Goal: Information Seeking & Learning: Find contact information

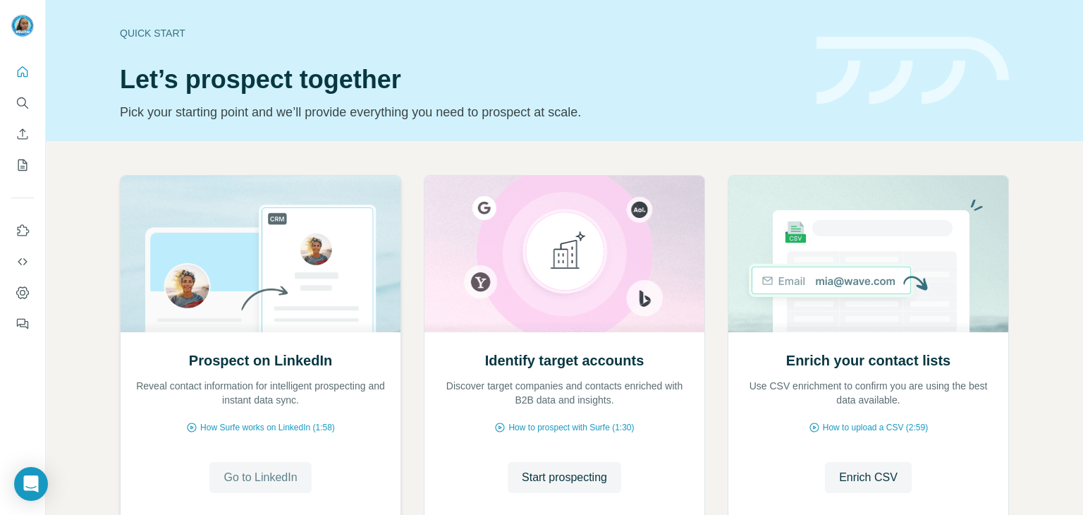
click at [274, 478] on span "Go to LinkedIn" at bounding box center [260, 477] width 73 height 17
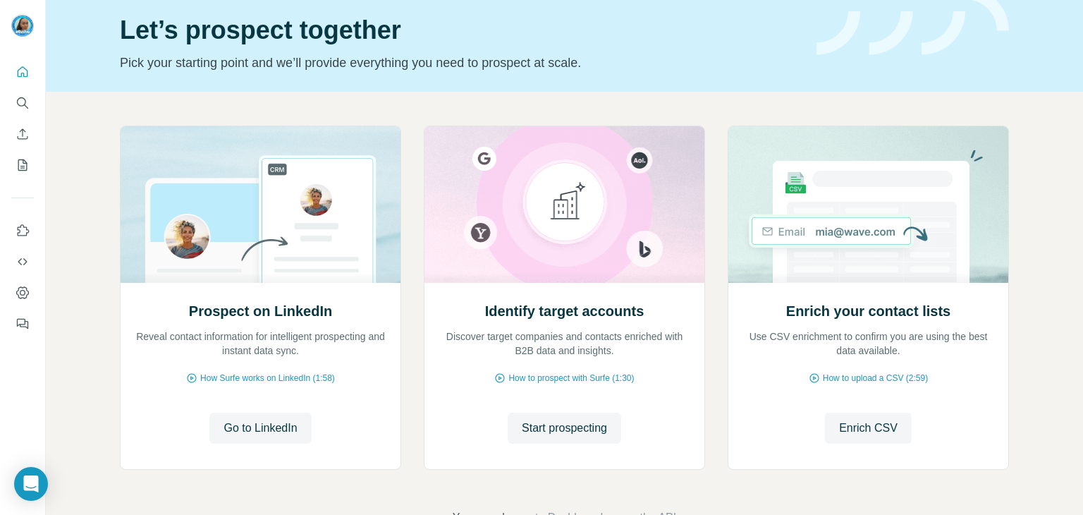
scroll to position [71, 0]
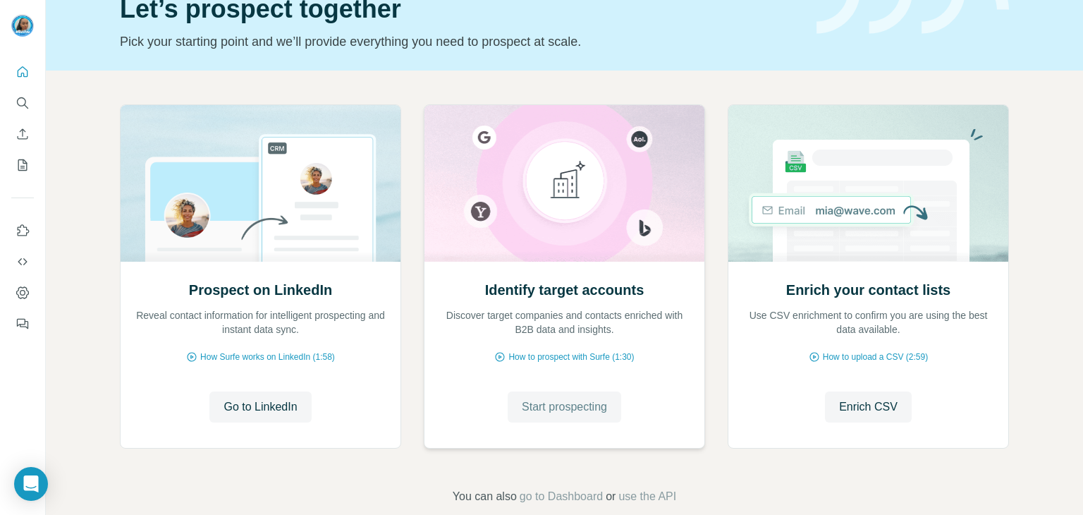
click at [595, 408] on span "Start prospecting" at bounding box center [564, 406] width 85 height 17
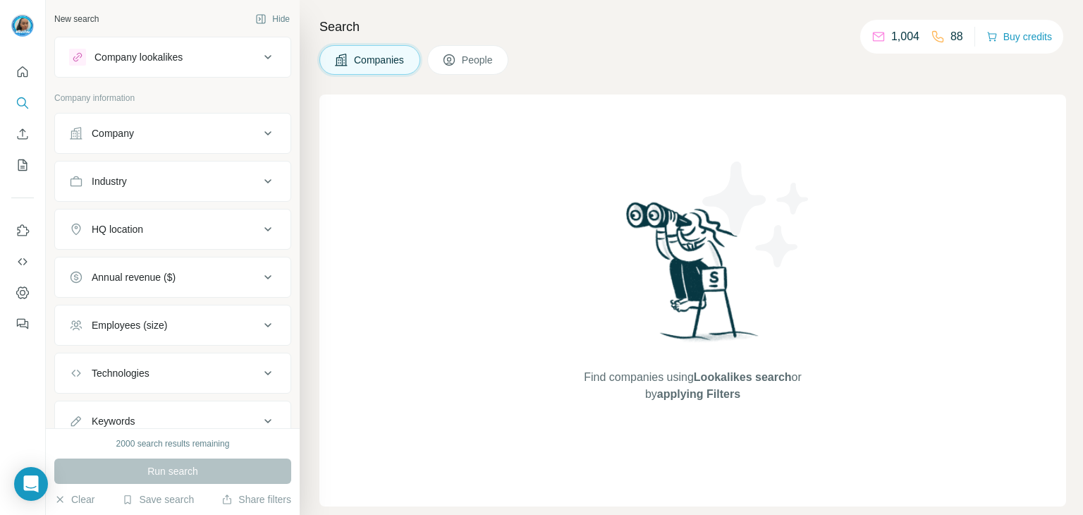
click at [145, 64] on div "Company lookalikes" at bounding box center [164, 57] width 190 height 17
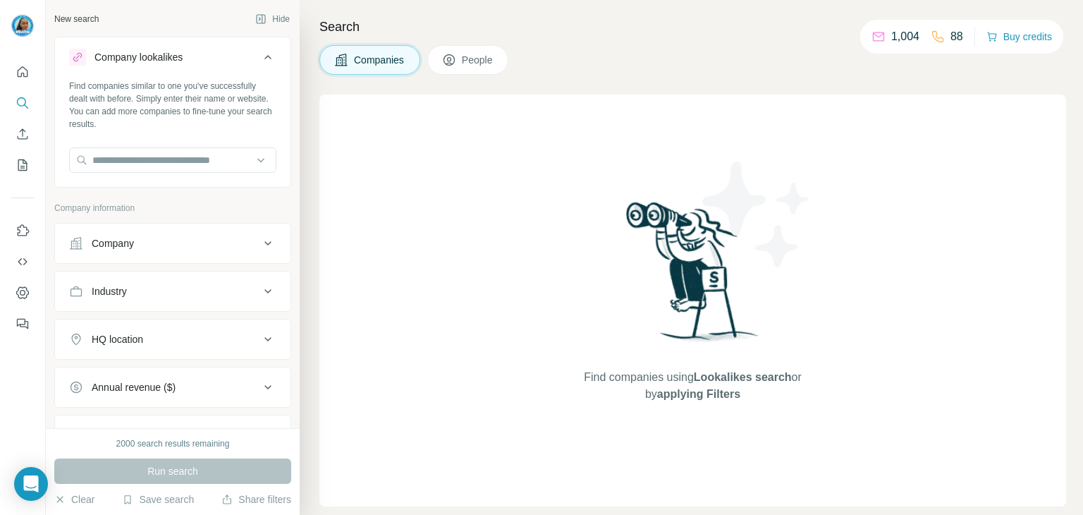
scroll to position [71, 0]
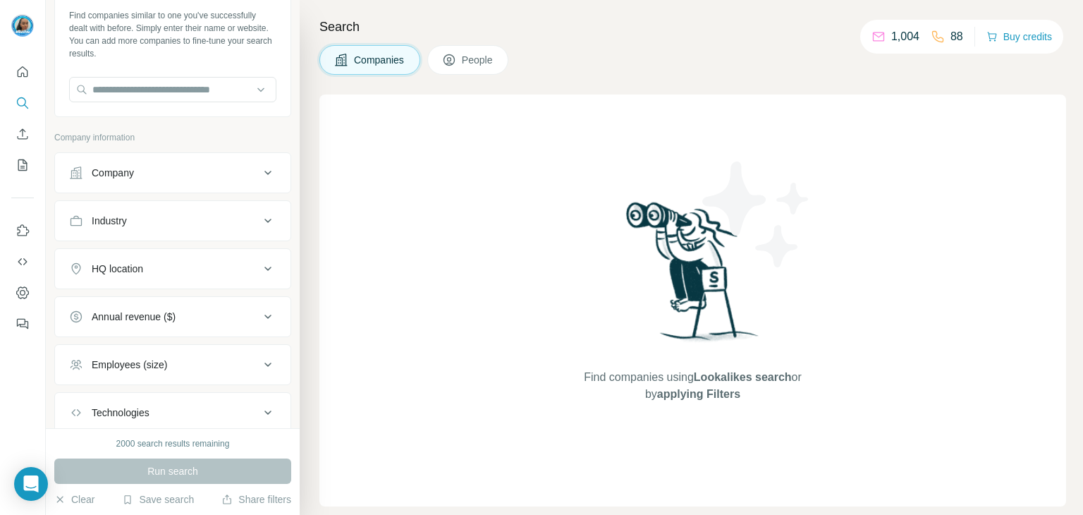
click at [157, 166] on div "Company" at bounding box center [164, 173] width 190 height 14
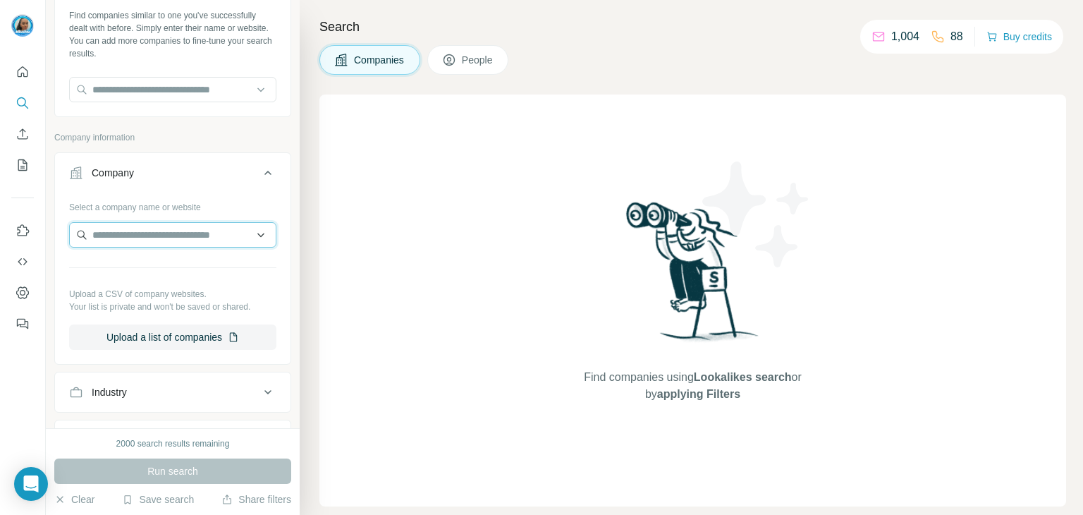
click at [133, 230] on input "text" at bounding box center [172, 234] width 207 height 25
paste input "**********"
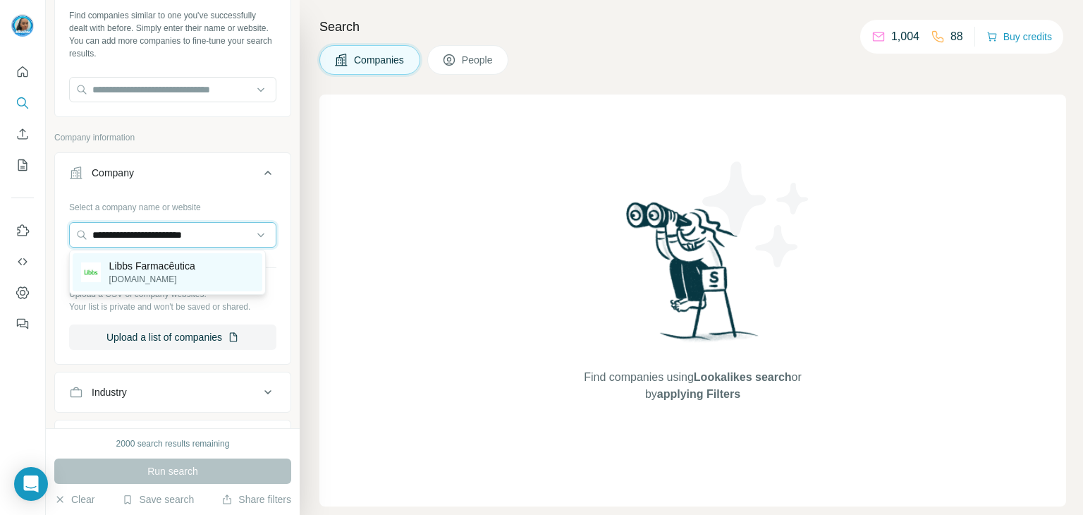
type input "**********"
click at [179, 257] on div "Libbs Farmacêutica [DOMAIN_NAME]" at bounding box center [168, 272] width 190 height 38
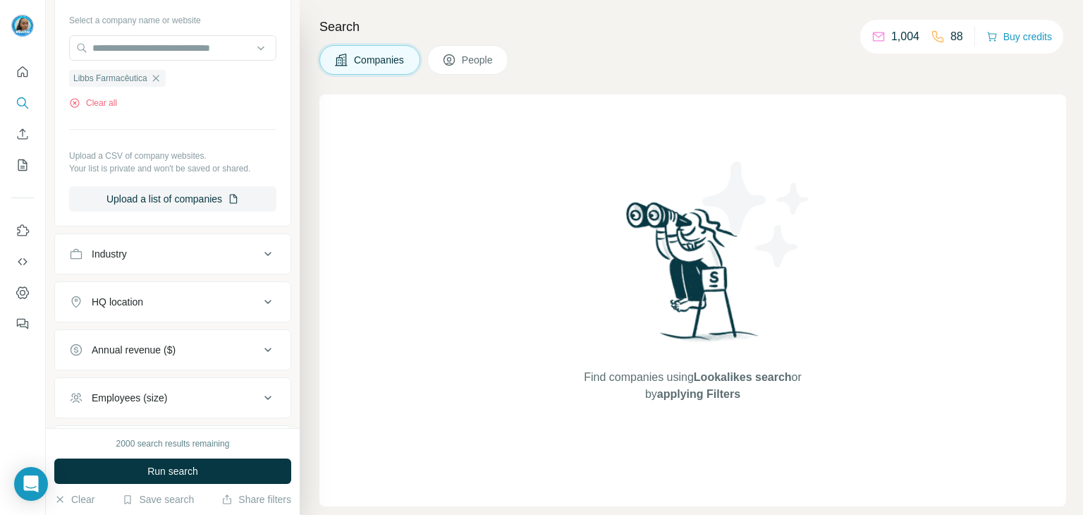
scroll to position [282, 0]
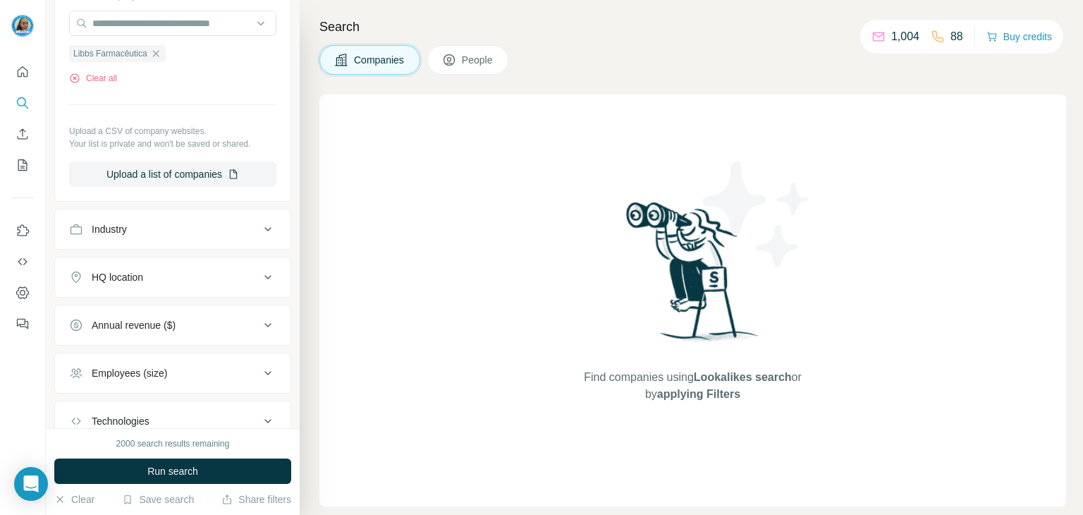
click at [188, 226] on div "Industry" at bounding box center [164, 229] width 190 height 14
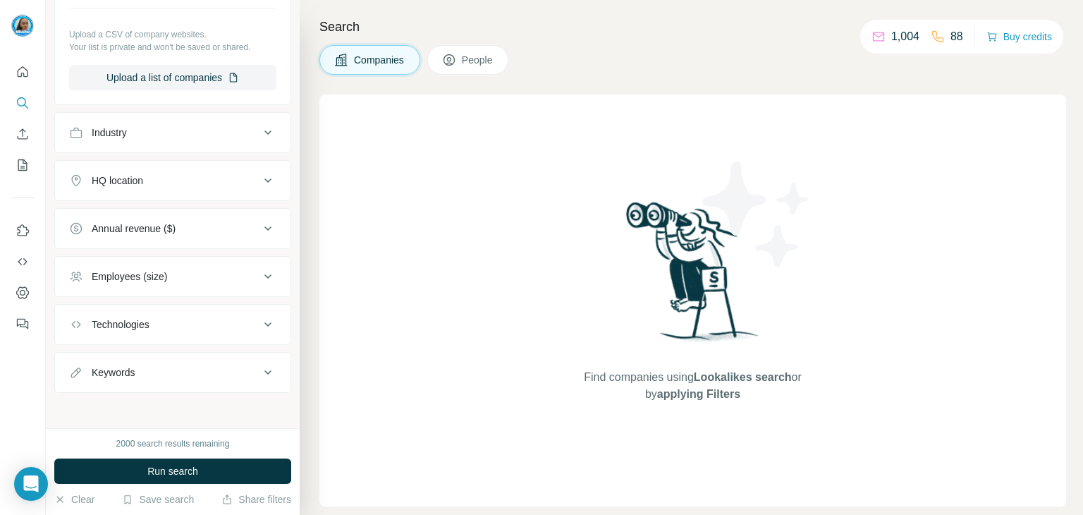
scroll to position [381, 0]
click at [138, 170] on button "HQ location" at bounding box center [172, 178] width 235 height 34
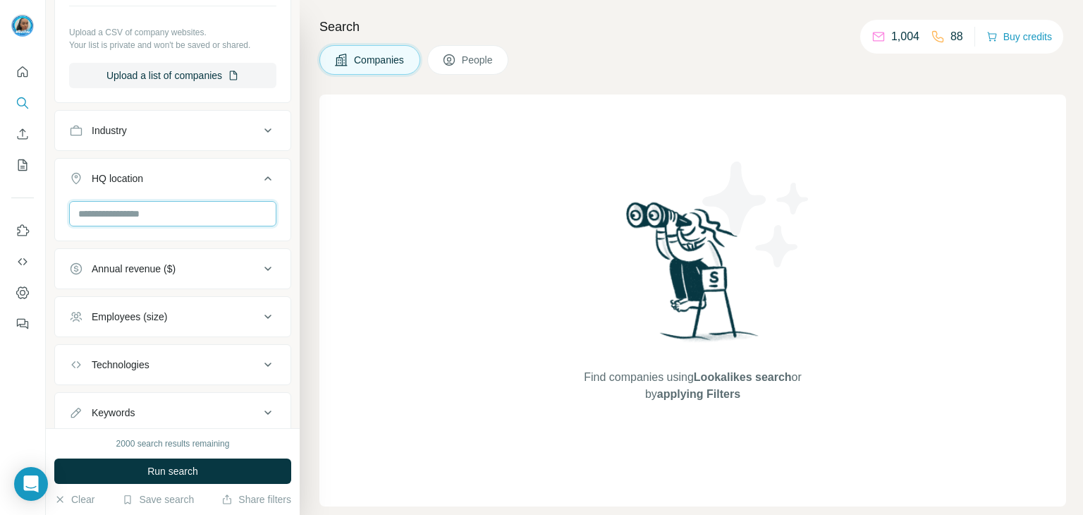
click at [161, 210] on input "text" at bounding box center [172, 213] width 207 height 25
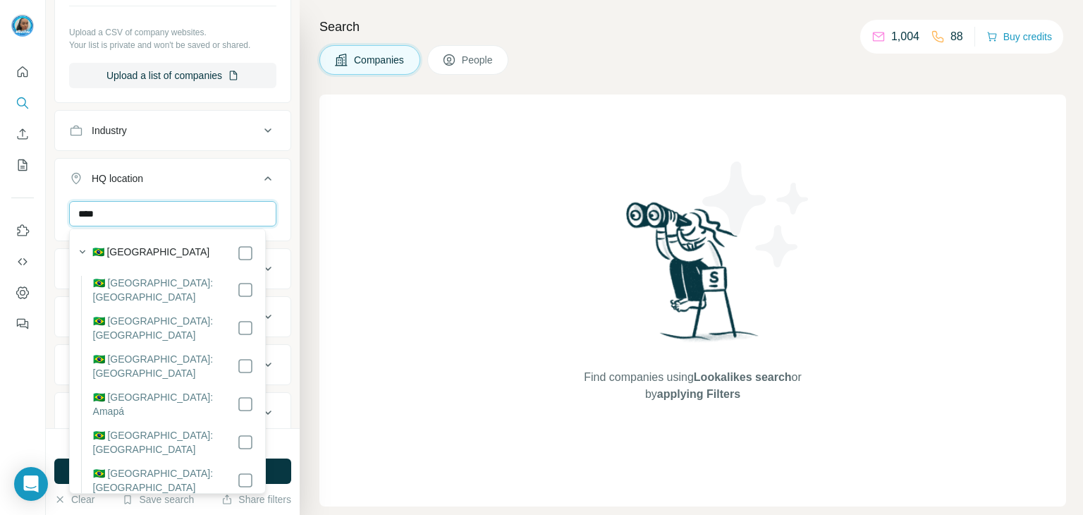
type input "****"
click at [160, 246] on div "🇧🇷 [GEOGRAPHIC_DATA]" at bounding box center [172, 253] width 161 height 17
click at [282, 248] on div "New search Hide Company lookalikes Find companies similar to one you've success…" at bounding box center [173, 214] width 254 height 428
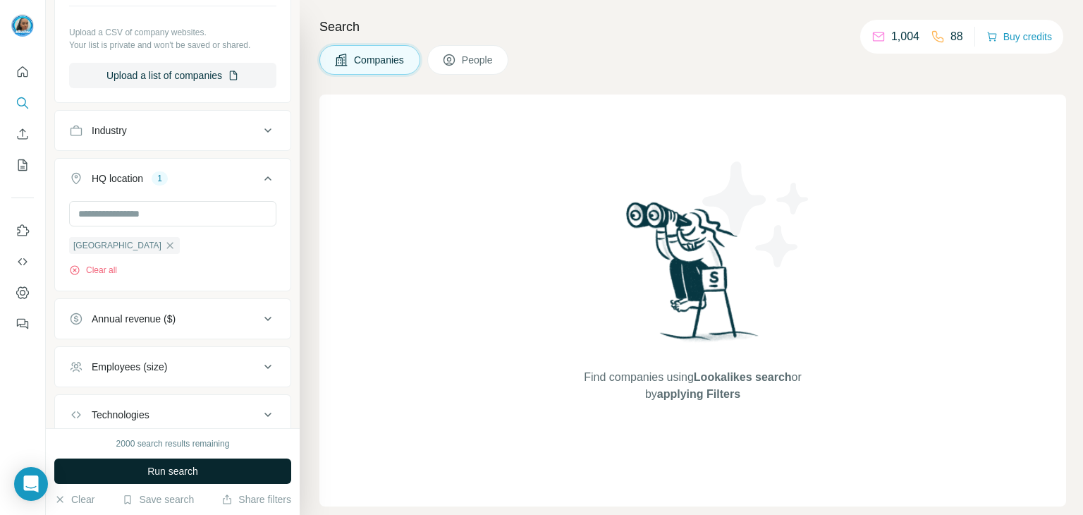
click at [204, 466] on button "Run search" at bounding box center [172, 470] width 237 height 25
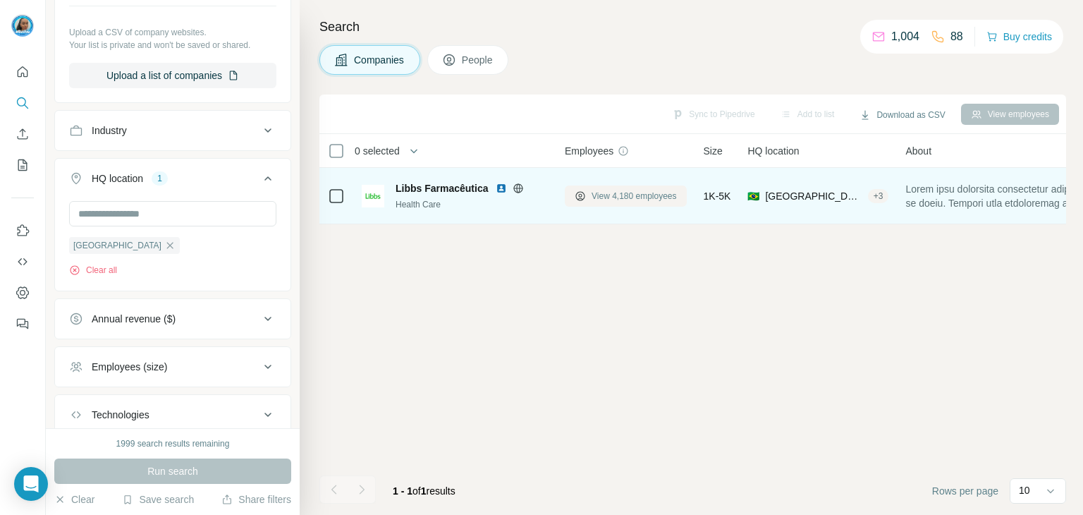
click at [605, 194] on span "View 4,180 employees" at bounding box center [634, 196] width 85 height 13
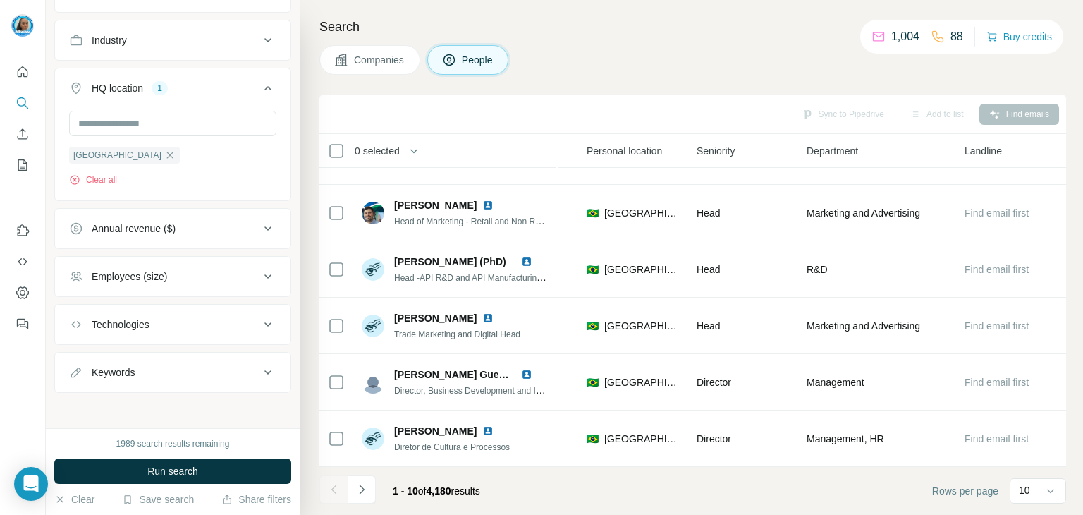
scroll to position [692, 0]
click at [209, 326] on div "Technologies" at bounding box center [164, 323] width 190 height 14
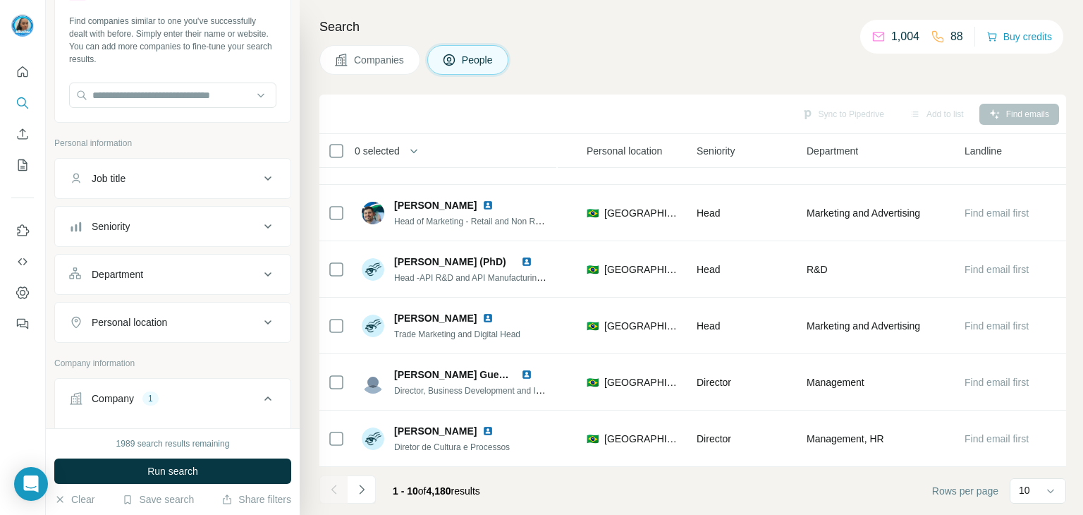
scroll to position [0, 0]
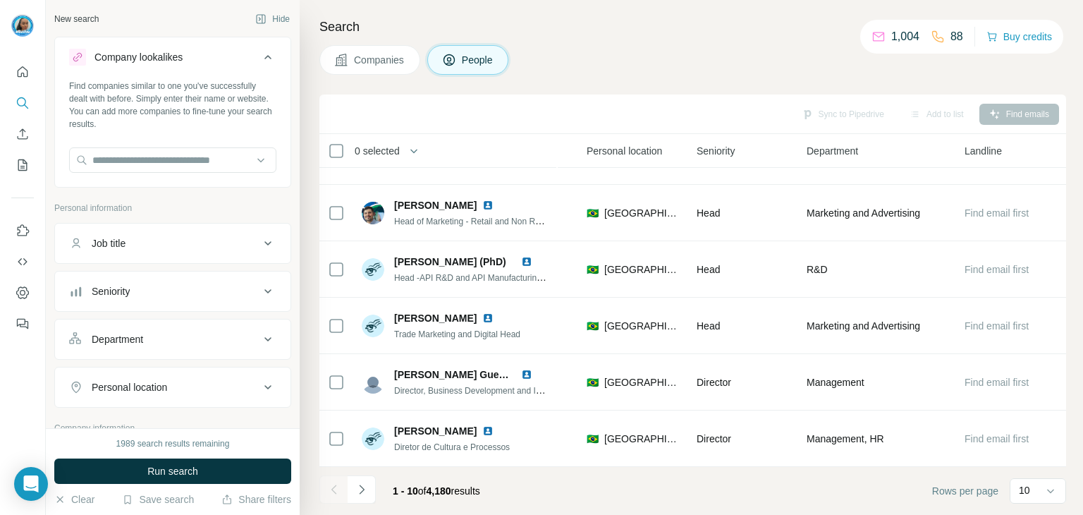
click at [204, 247] on div "Job title" at bounding box center [164, 243] width 190 height 14
click at [199, 282] on input "text" at bounding box center [158, 278] width 179 height 25
click at [223, 166] on input "text" at bounding box center [172, 159] width 207 height 25
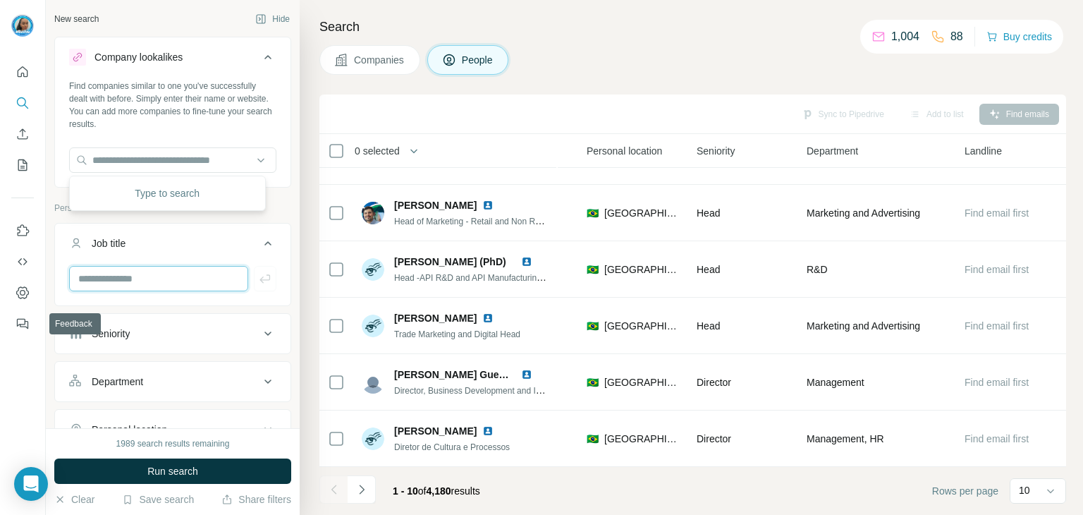
click at [99, 285] on input "text" at bounding box center [158, 278] width 179 height 25
click at [256, 277] on div at bounding box center [172, 278] width 207 height 25
click at [176, 295] on div at bounding box center [172, 284] width 235 height 37
click at [171, 286] on input "text" at bounding box center [158, 278] width 179 height 25
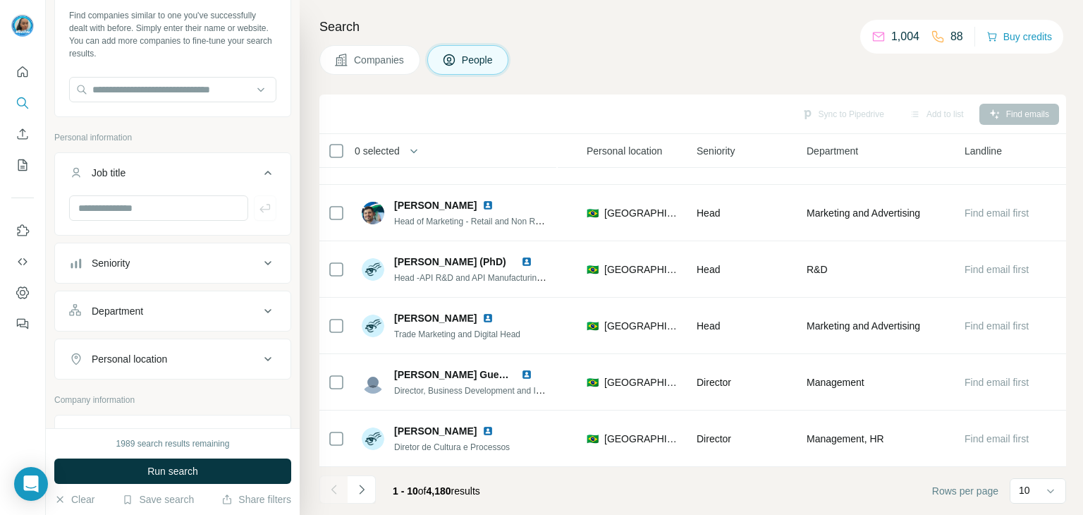
click at [135, 312] on div "Department" at bounding box center [117, 311] width 51 height 14
click at [131, 348] on input at bounding box center [165, 346] width 174 height 16
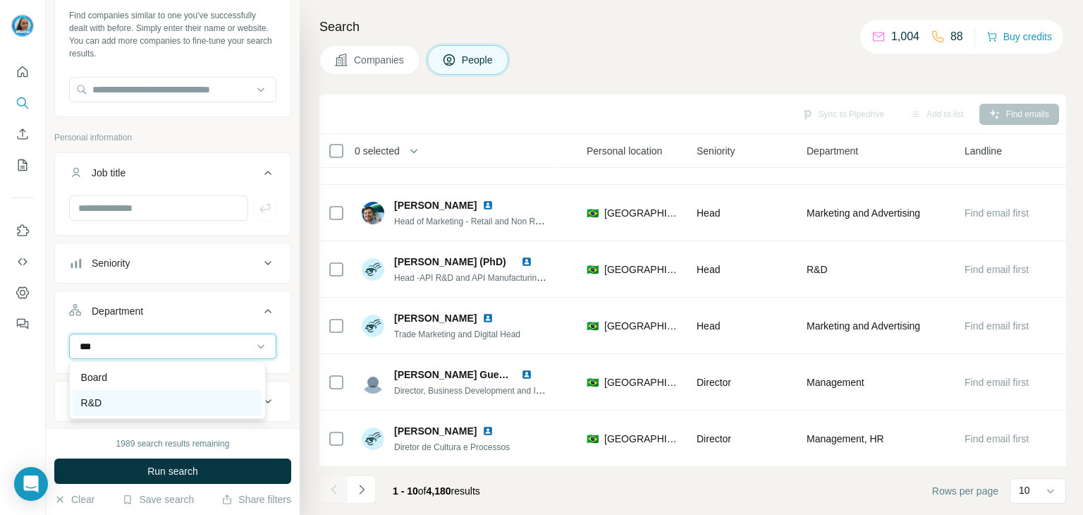
type input "***"
click at [119, 406] on div "R&D" at bounding box center [167, 403] width 173 height 14
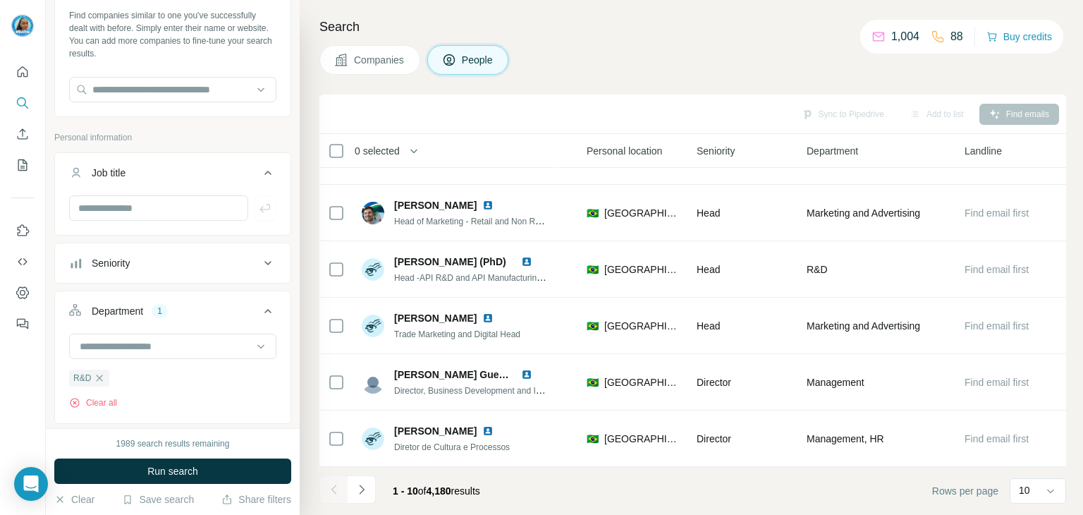
click at [366, 489] on icon "Navigate to next page" at bounding box center [362, 489] width 14 height 14
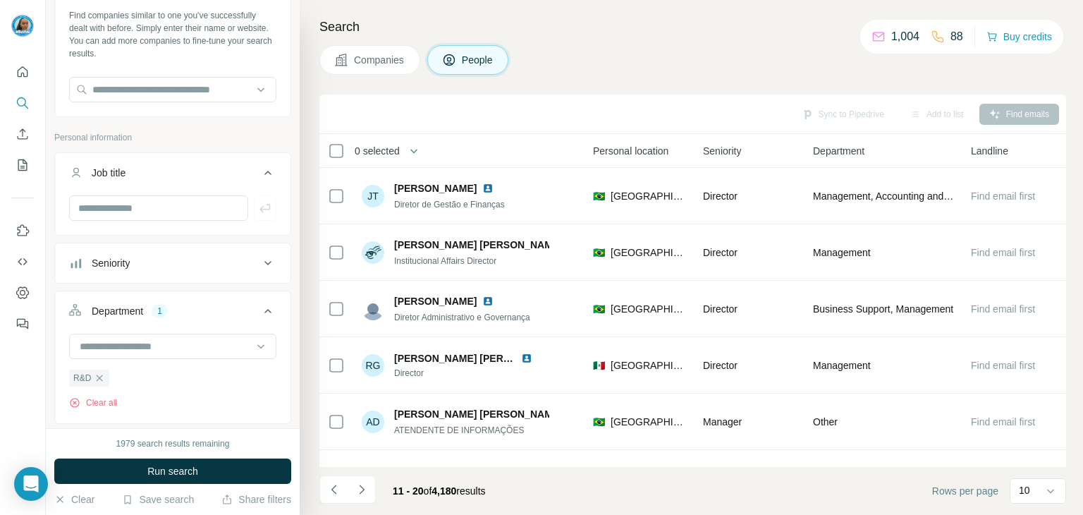
scroll to position [272, 460]
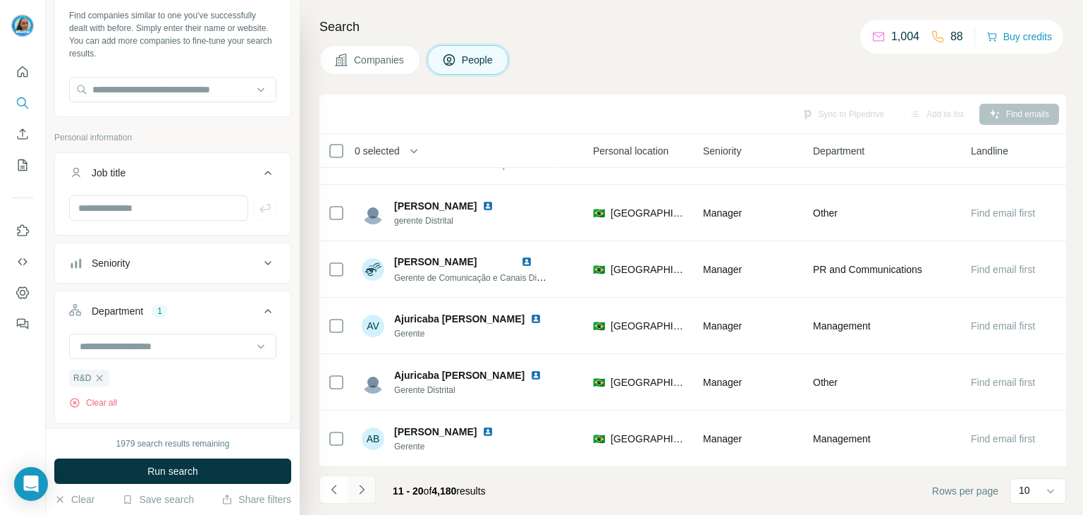
click at [369, 490] on button "Navigate to next page" at bounding box center [362, 489] width 28 height 28
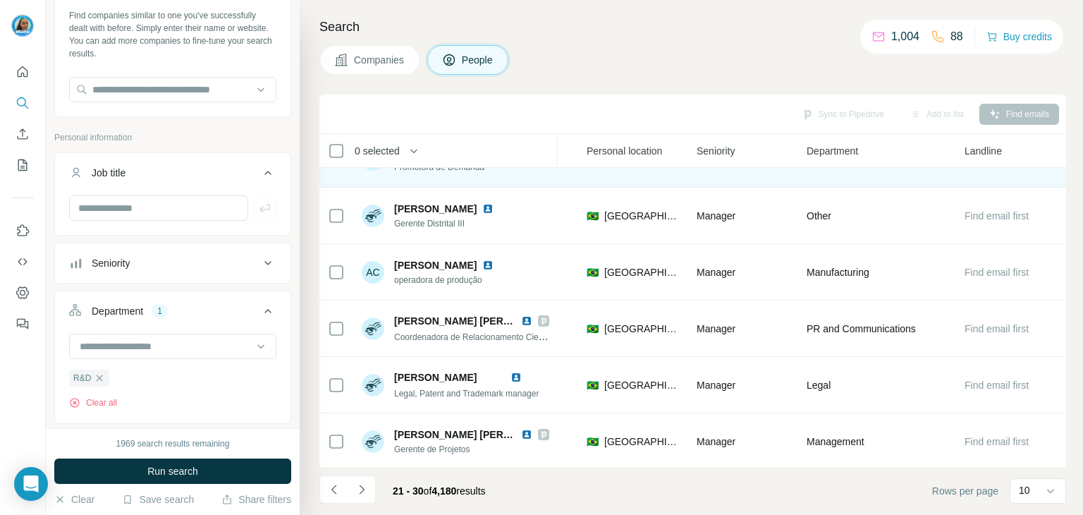
scroll to position [272, 473]
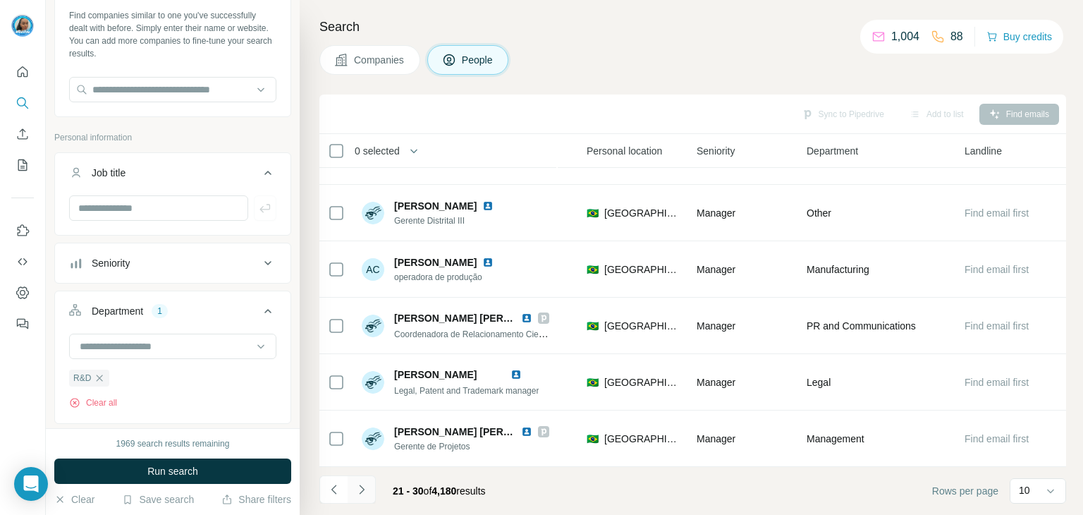
click at [365, 486] on icon "Navigate to next page" at bounding box center [362, 489] width 14 height 14
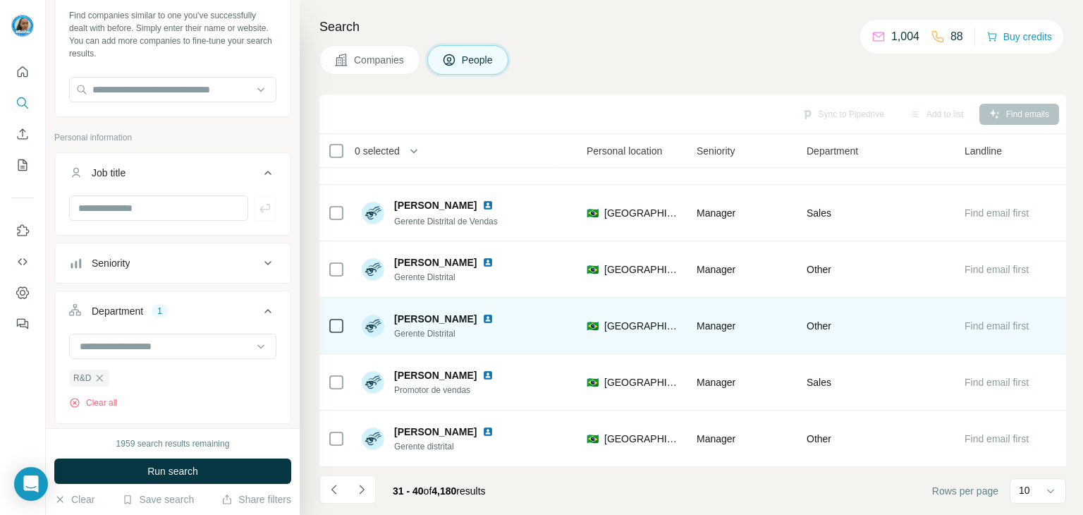
scroll to position [0, 473]
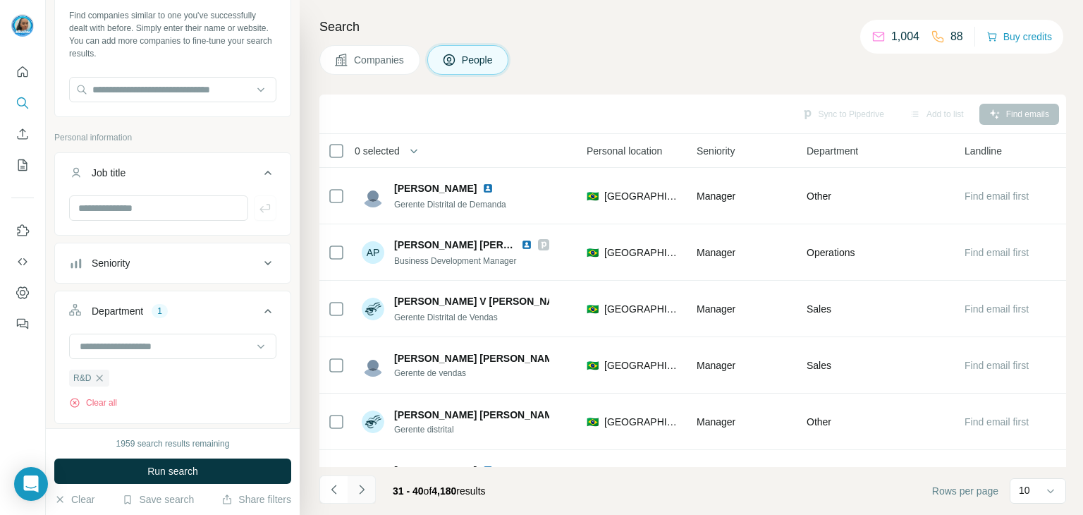
click at [366, 491] on icon "Navigate to next page" at bounding box center [362, 489] width 14 height 14
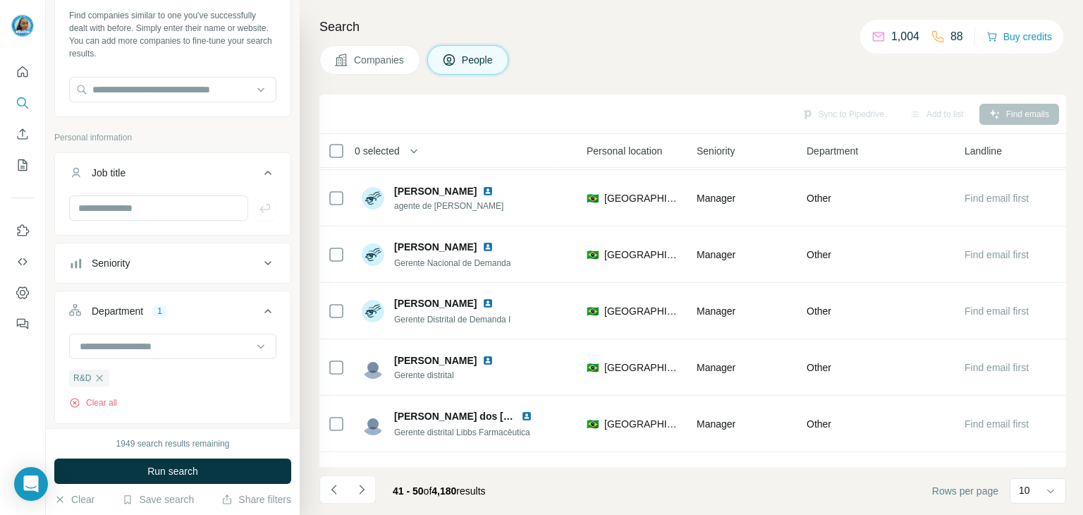
scroll to position [272, 473]
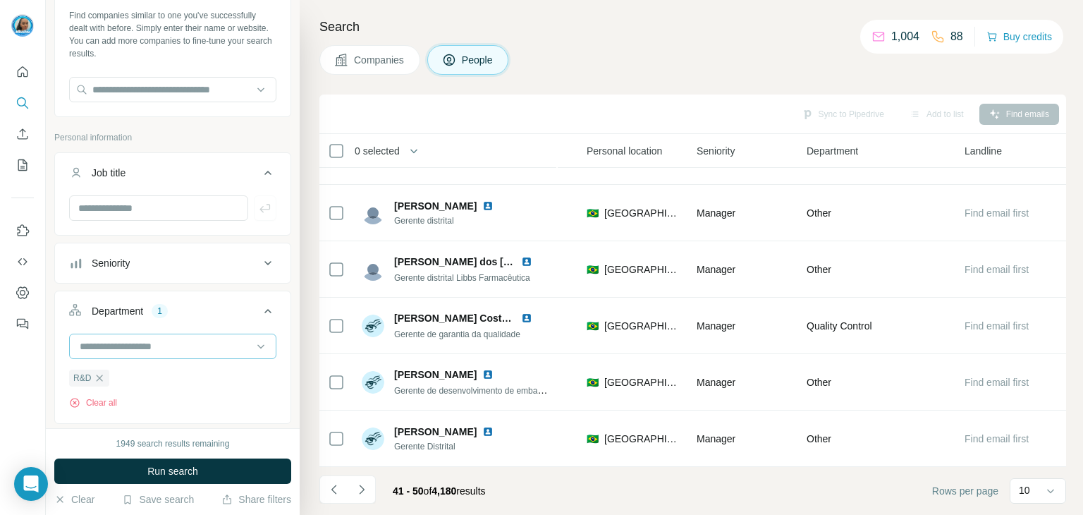
click at [195, 347] on input at bounding box center [165, 346] width 174 height 16
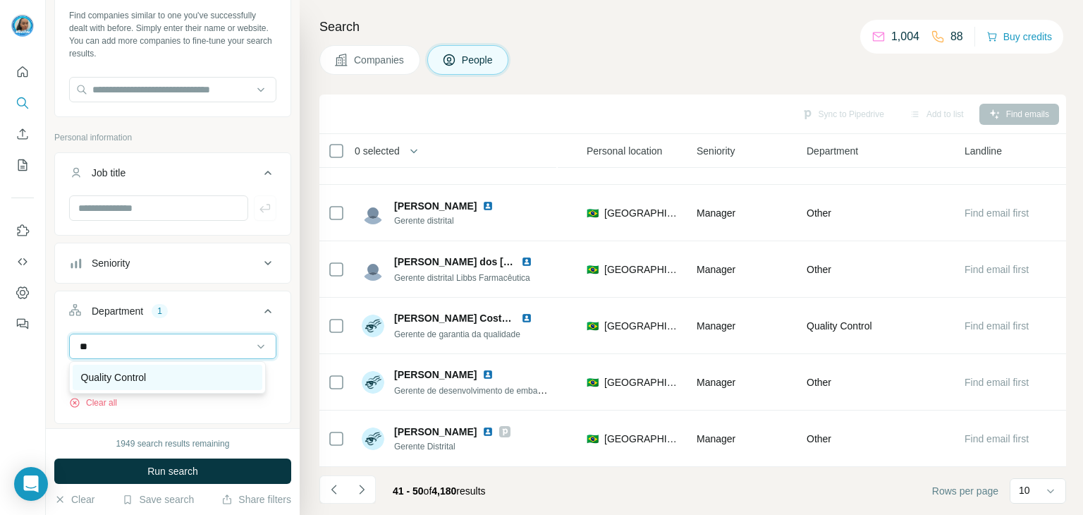
type input "**"
click at [183, 368] on div "Quality Control" at bounding box center [168, 377] width 190 height 25
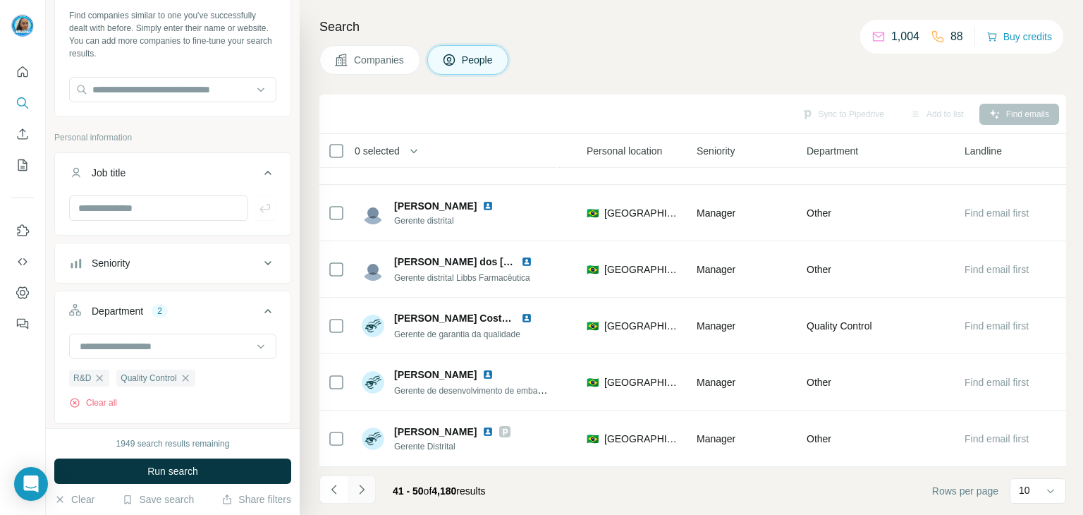
click at [365, 486] on icon "Navigate to next page" at bounding box center [362, 489] width 14 height 14
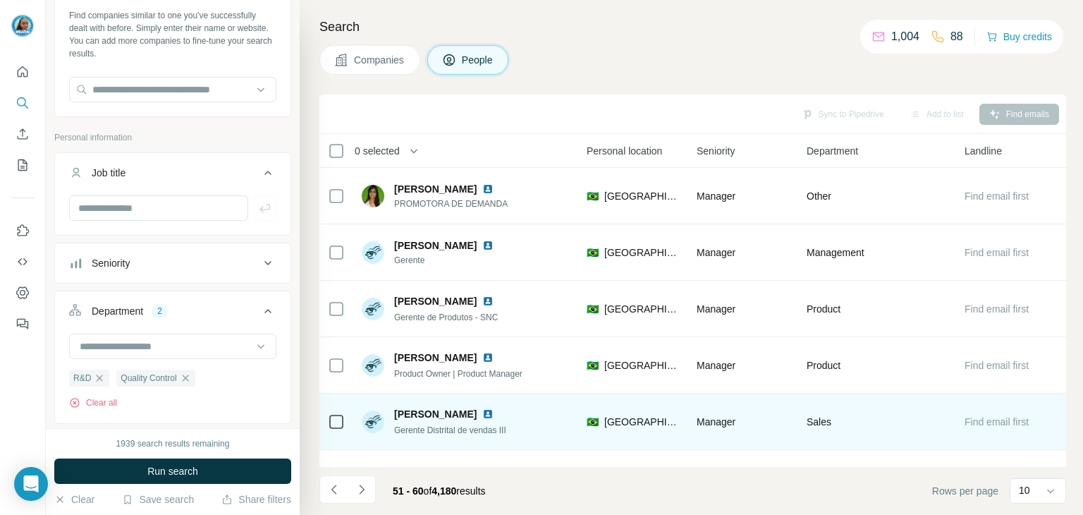
scroll to position [272, 473]
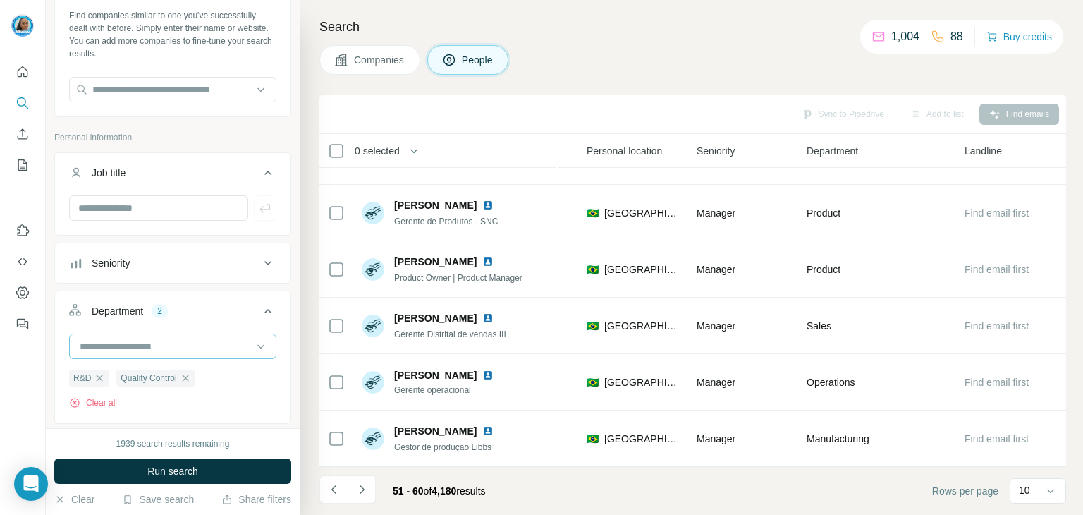
click at [212, 345] on input at bounding box center [165, 346] width 174 height 16
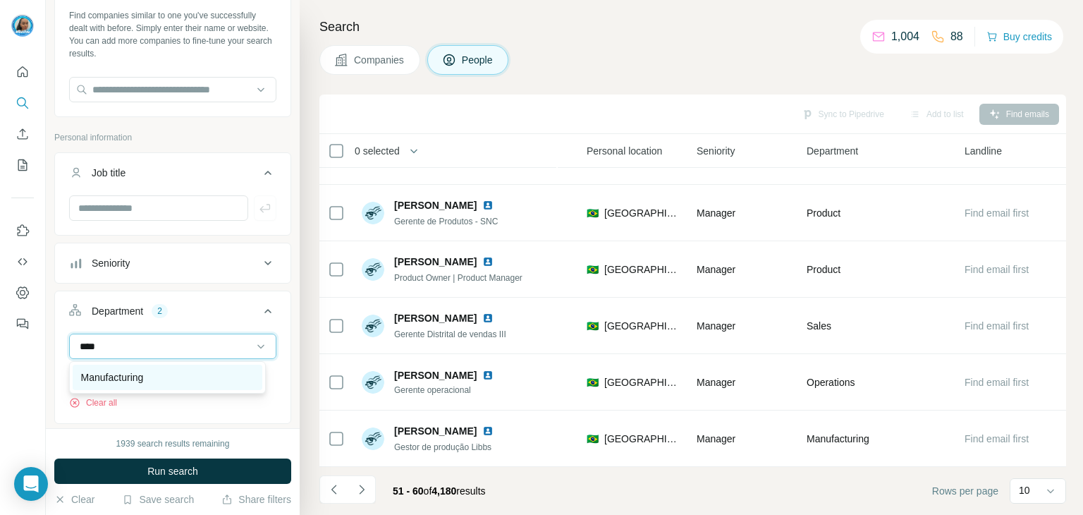
type input "****"
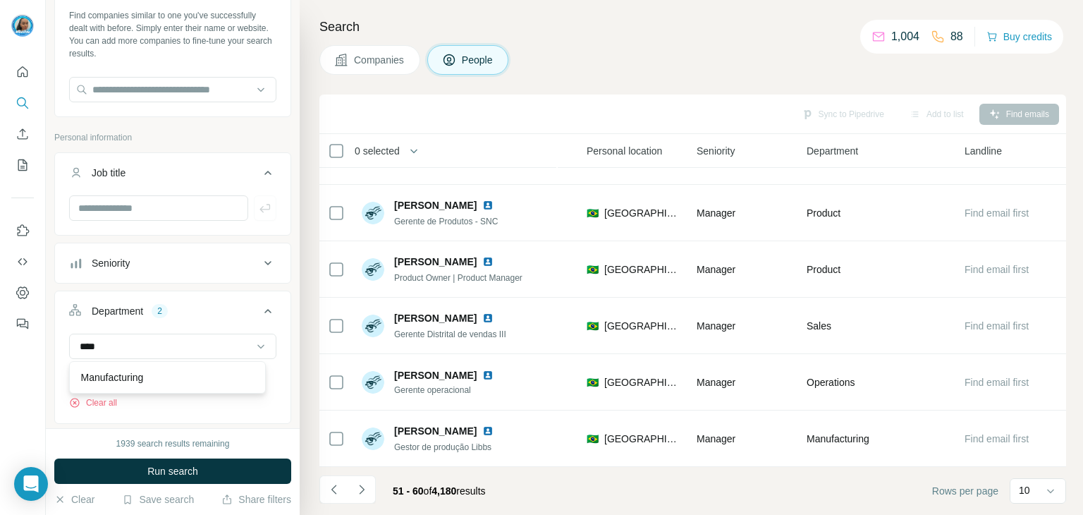
drag, startPoint x: 151, startPoint y: 368, endPoint x: 123, endPoint y: 371, distance: 28.3
click at [151, 367] on div "Manufacturing" at bounding box center [168, 377] width 190 height 25
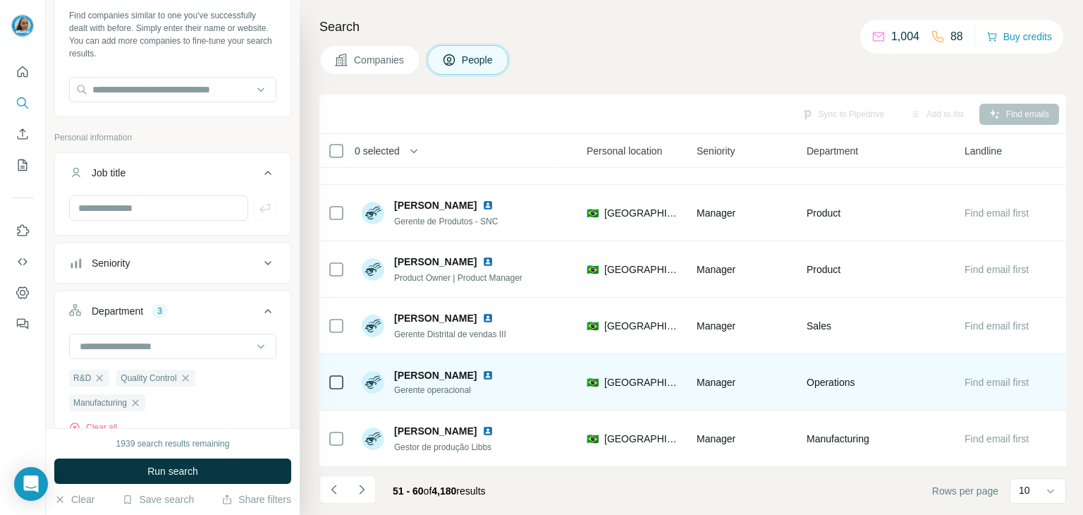
scroll to position [272, 473]
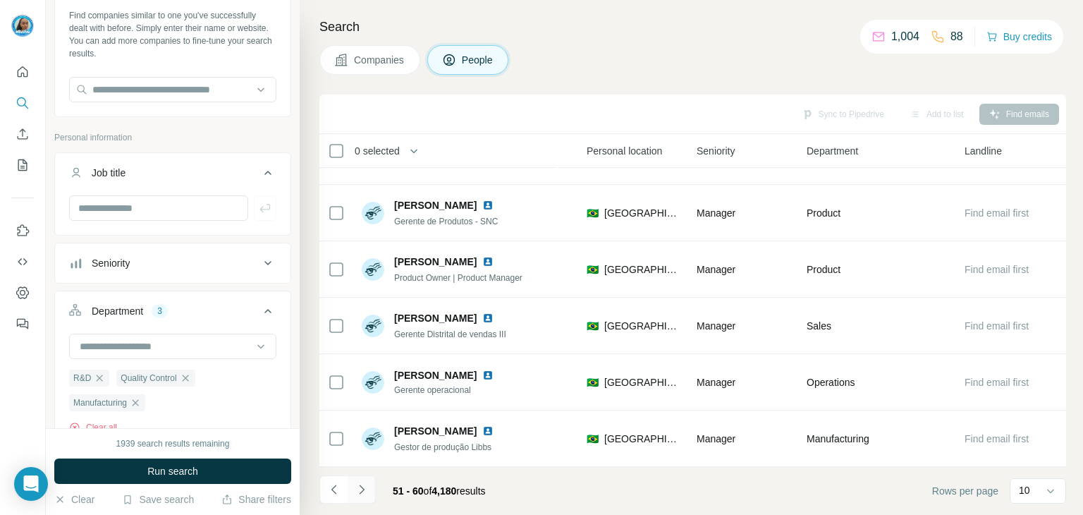
click at [360, 491] on icon "Navigate to next page" at bounding box center [362, 489] width 14 height 14
click at [349, 495] on button "Navigate to next page" at bounding box center [362, 489] width 28 height 28
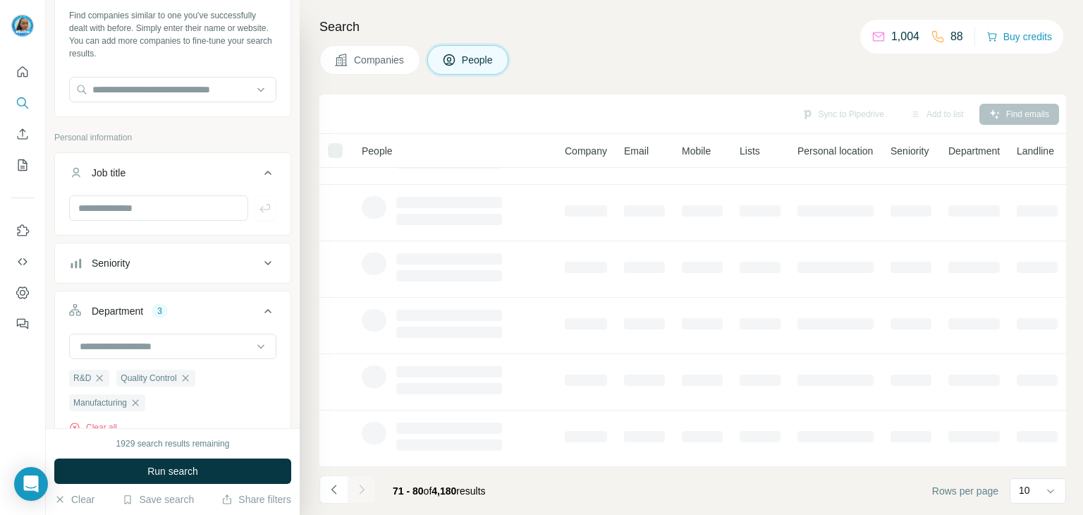
scroll to position [272, 0]
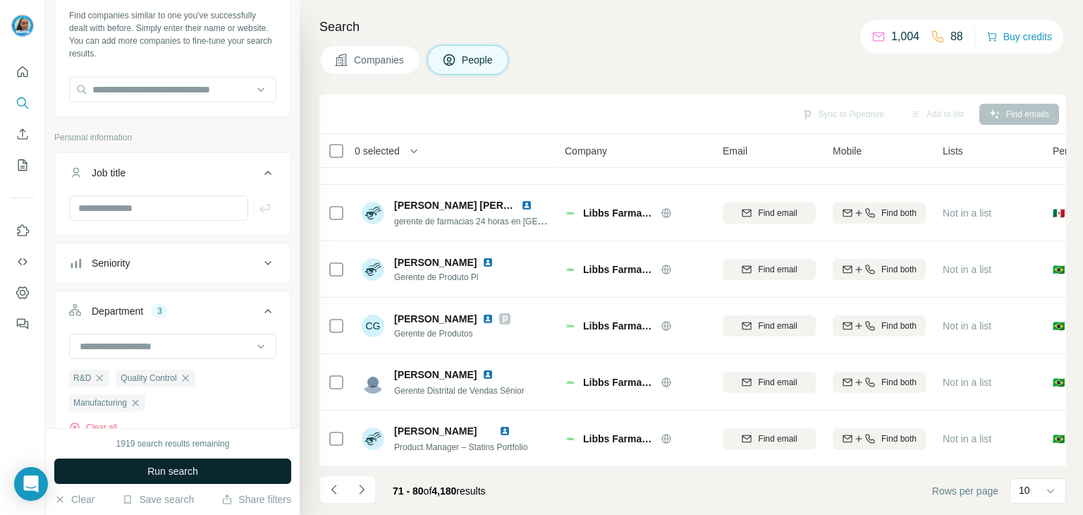
click at [149, 472] on span "Run search" at bounding box center [172, 471] width 51 height 14
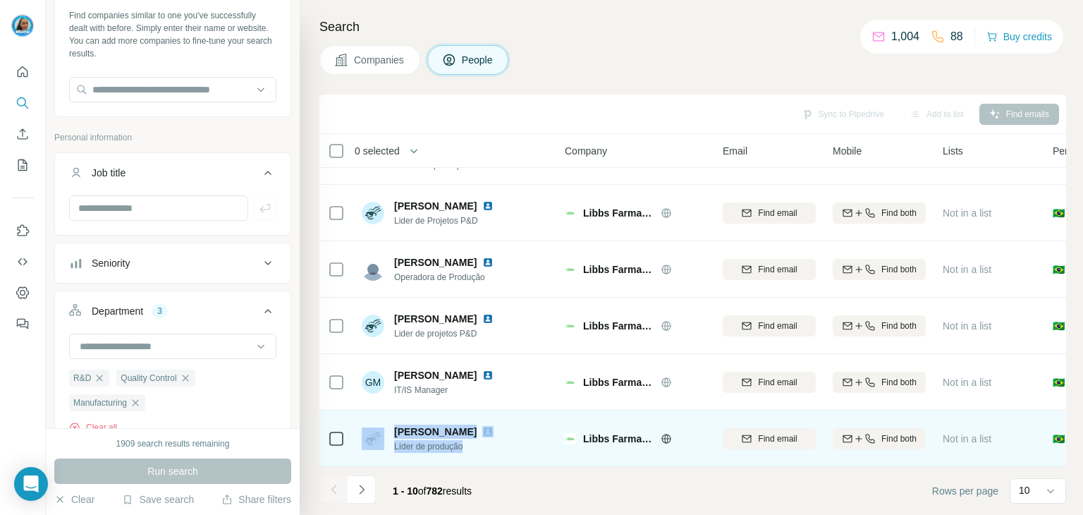
drag, startPoint x: 372, startPoint y: 458, endPoint x: 544, endPoint y: 458, distance: 172.0
click at [545, 454] on td "[PERSON_NAME] de produção" at bounding box center [455, 438] width 204 height 56
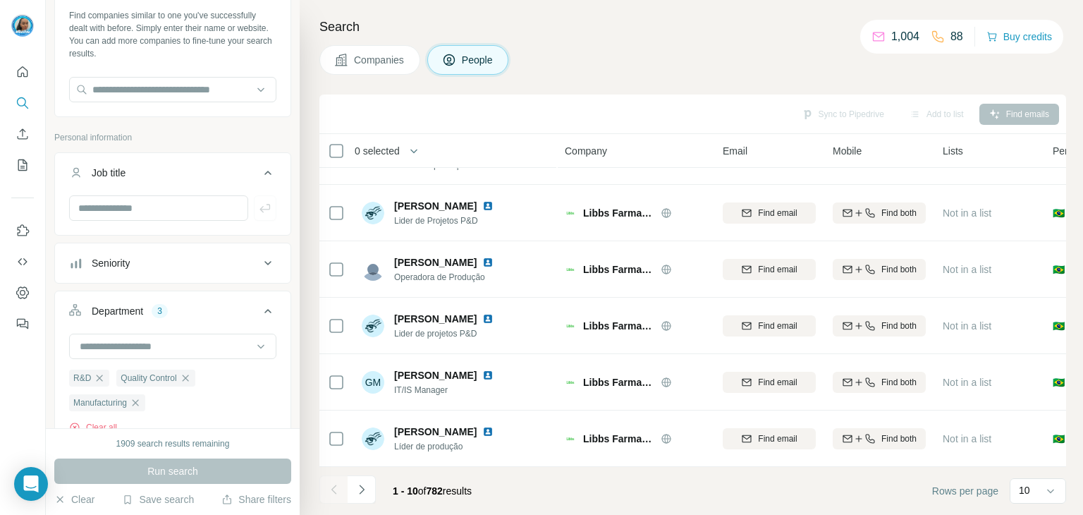
click at [529, 469] on footer "1 - 10 of 782 results Rows per page 10" at bounding box center [692, 491] width 747 height 48
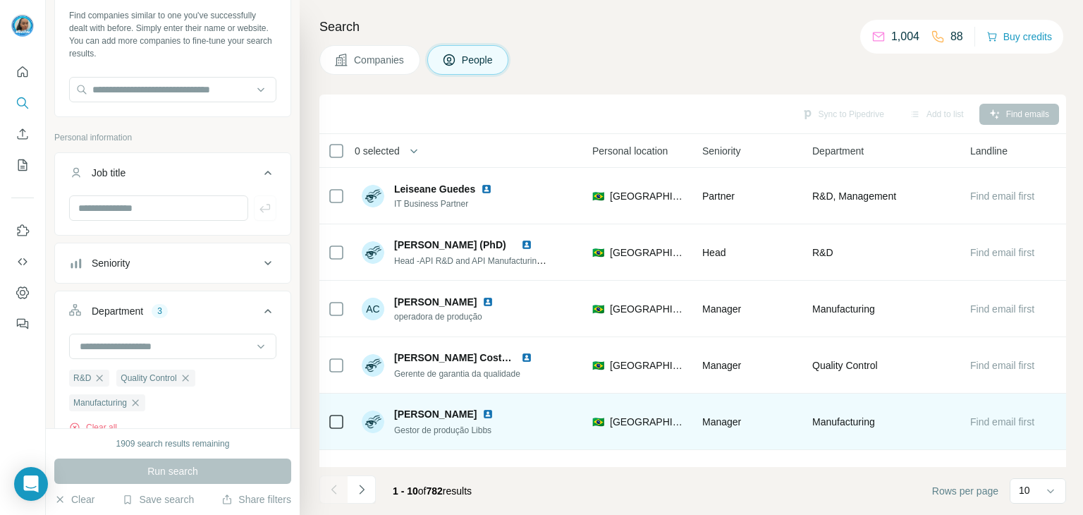
scroll to position [0, 459]
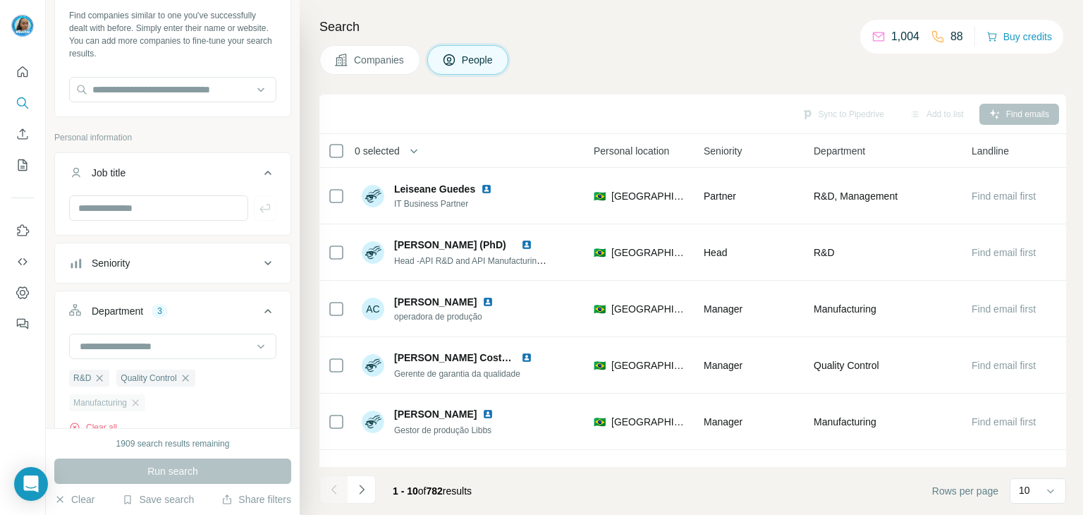
click at [138, 396] on div "Manufacturing" at bounding box center [107, 402] width 76 height 17
click at [140, 404] on icon "button" at bounding box center [135, 402] width 11 height 11
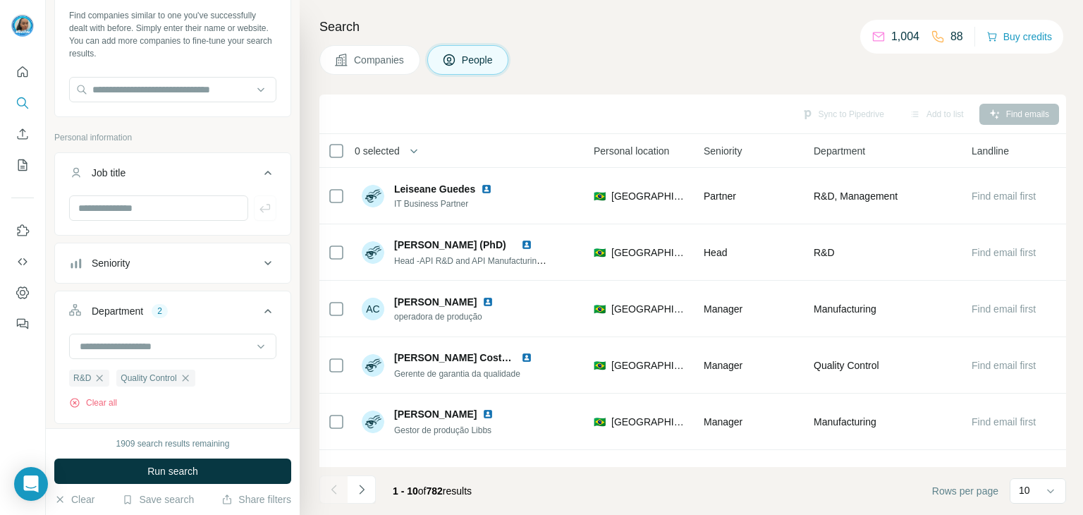
click at [204, 473] on button "Run search" at bounding box center [172, 470] width 237 height 25
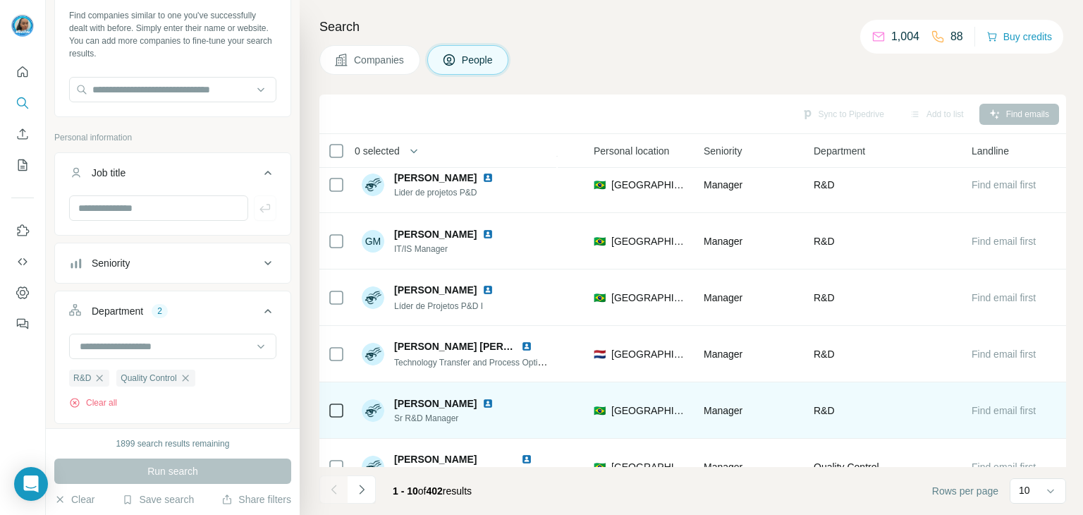
scroll to position [272, 459]
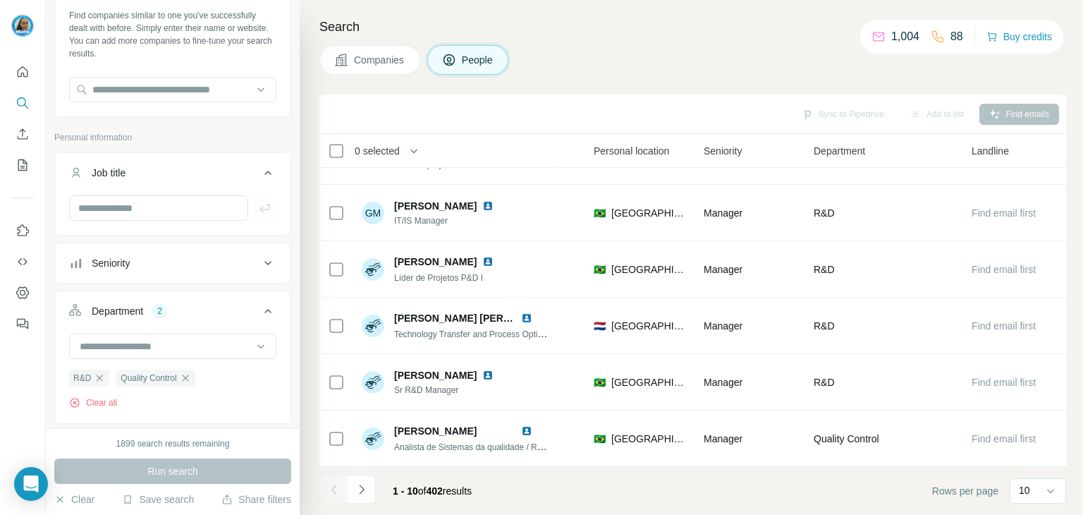
click at [229, 257] on div "Seniority" at bounding box center [164, 263] width 190 height 14
click at [121, 317] on label "C-Level" at bounding box center [97, 325] width 56 height 17
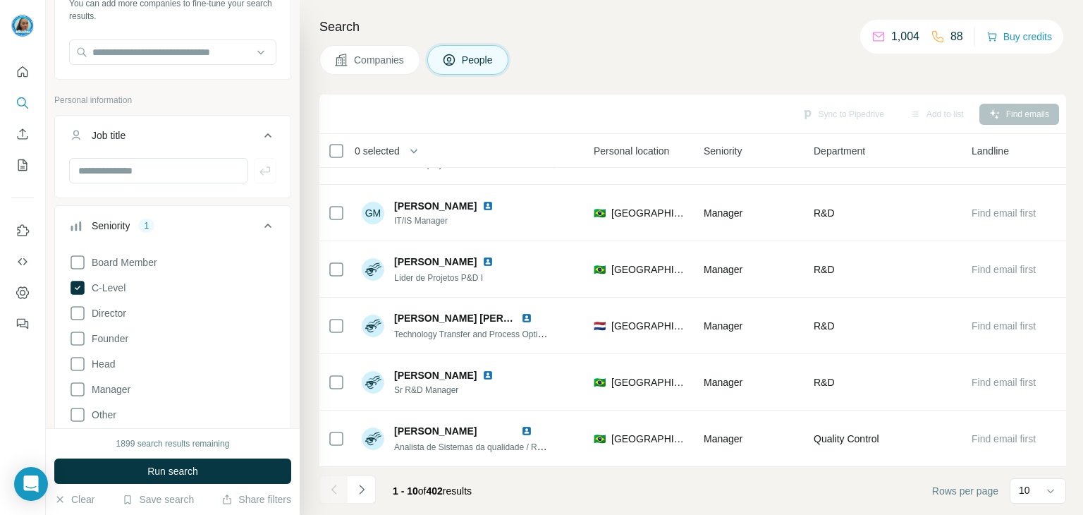
scroll to position [141, 0]
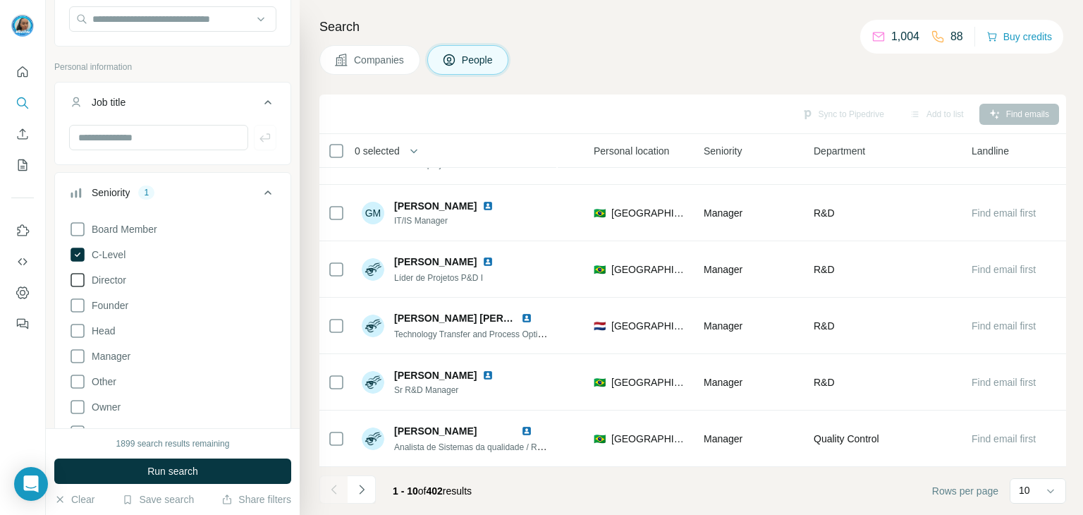
click at [110, 277] on span "Director" at bounding box center [106, 280] width 40 height 14
click at [114, 326] on span "Head" at bounding box center [100, 331] width 29 height 14
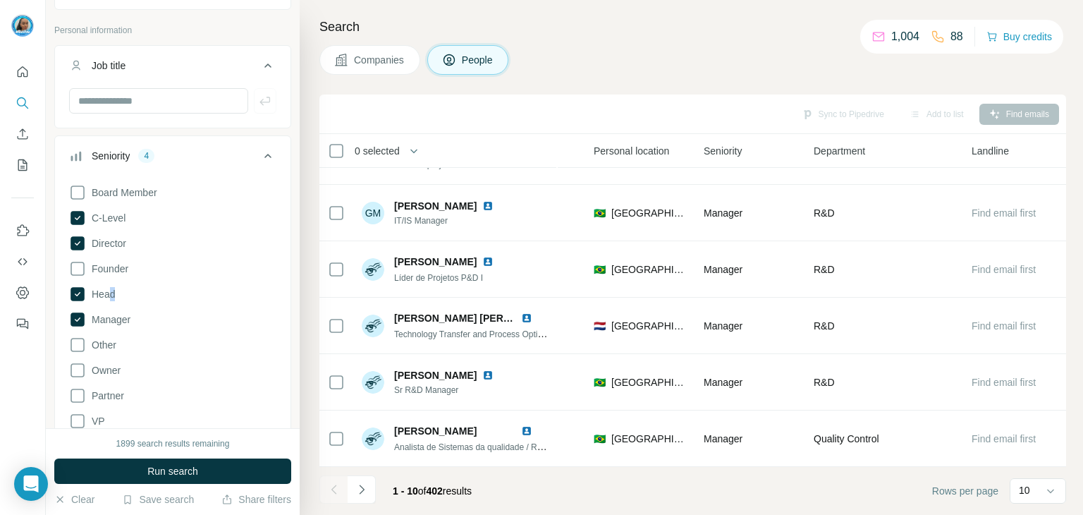
scroll to position [212, 0]
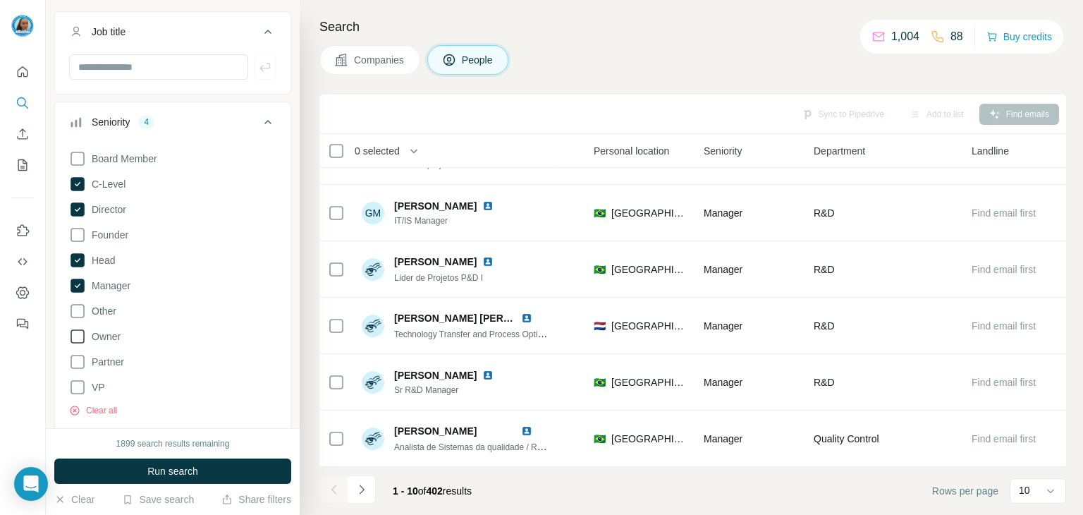
click at [113, 340] on span "Owner" at bounding box center [103, 336] width 35 height 14
click at [75, 379] on icon at bounding box center [77, 387] width 17 height 17
click at [165, 470] on span "Run search" at bounding box center [172, 471] width 51 height 14
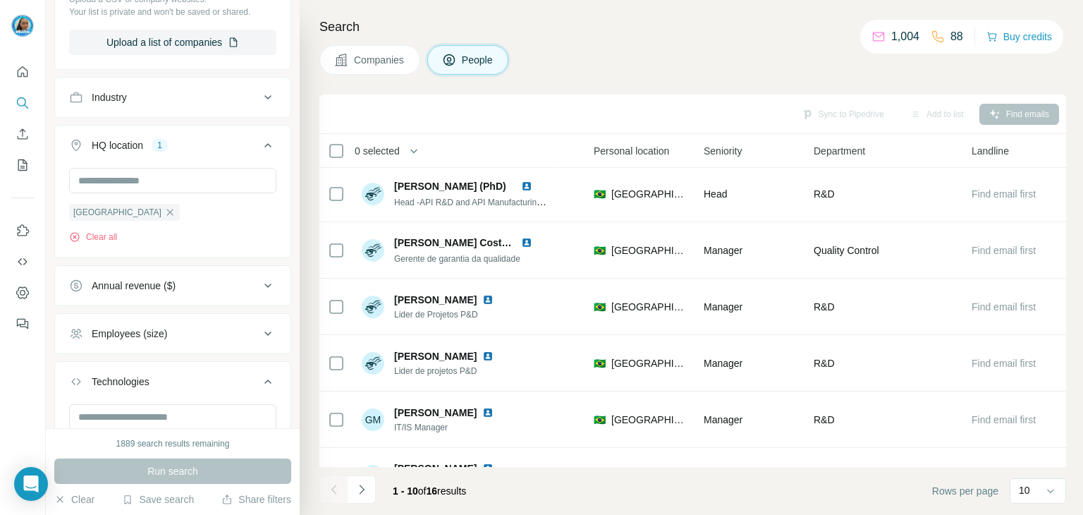
scroll to position [0, 459]
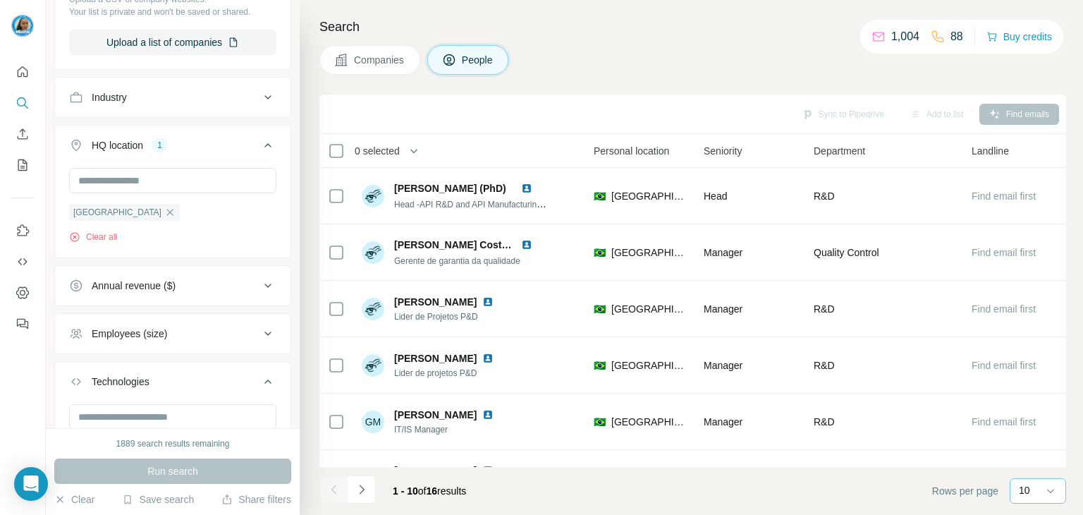
click at [1030, 494] on div "10" at bounding box center [1036, 490] width 35 height 14
click at [1039, 424] on div "20" at bounding box center [1037, 433] width 49 height 25
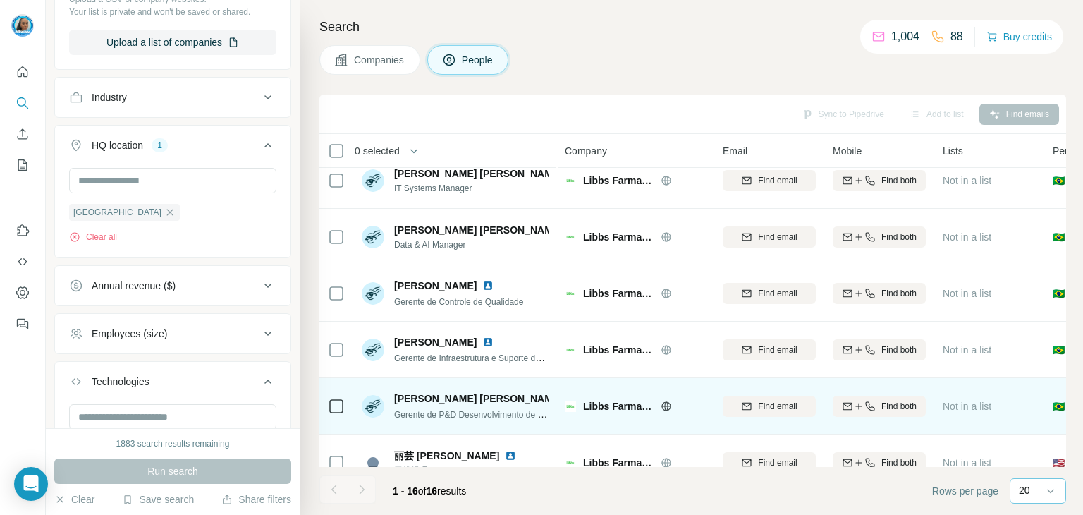
scroll to position [611, 0]
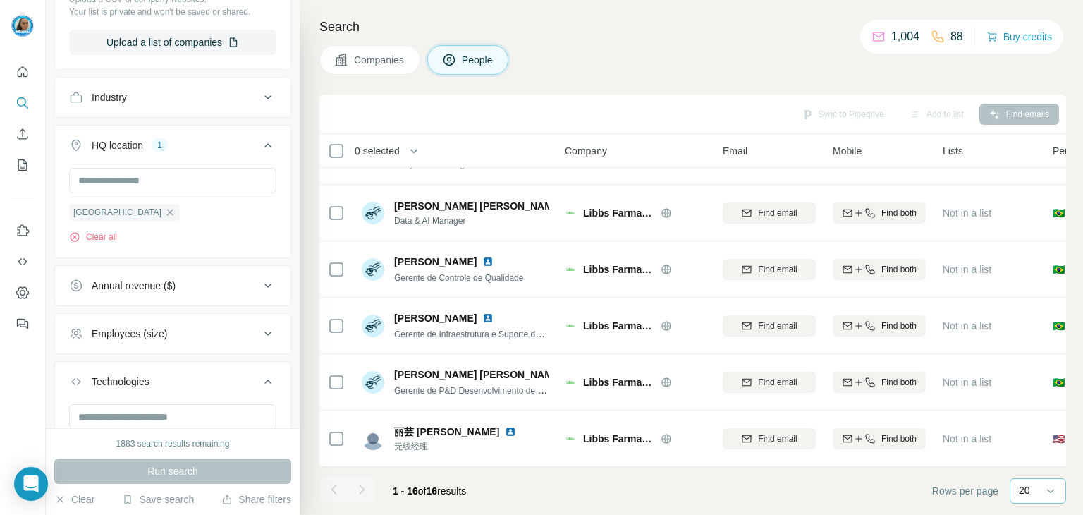
click at [336, 159] on th "0 selected" at bounding box center [432, 151] width 226 height 34
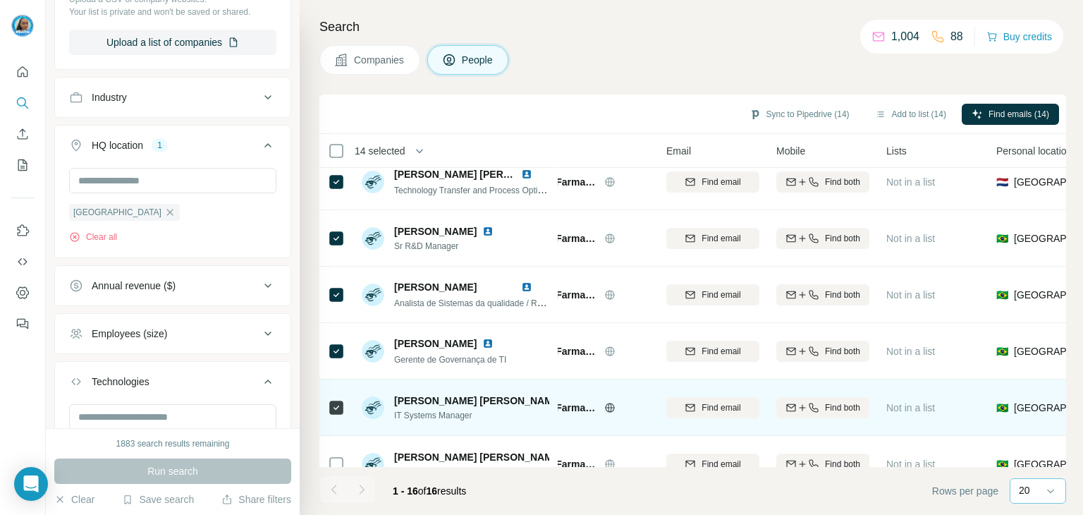
scroll to position [329, 56]
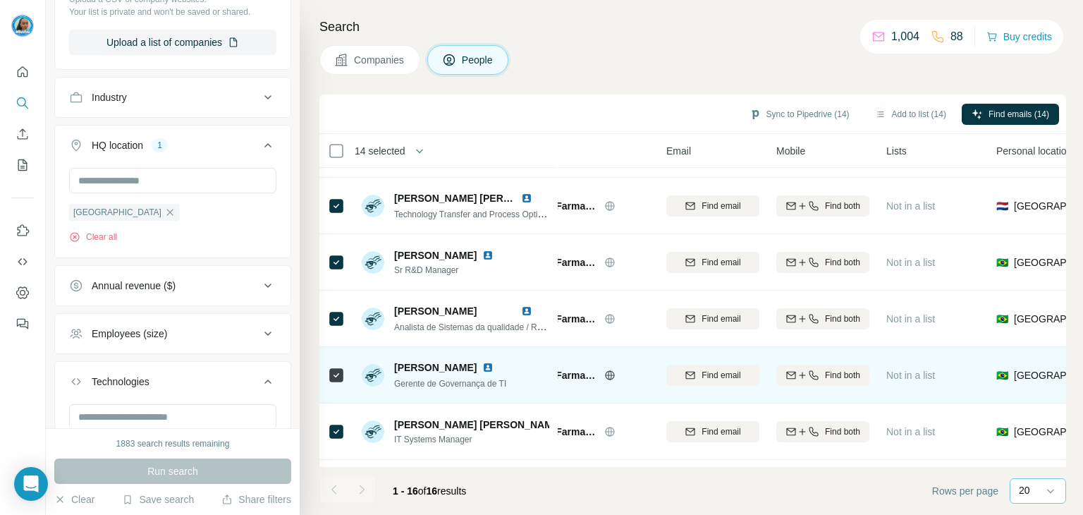
click at [327, 370] on td at bounding box center [336, 375] width 34 height 56
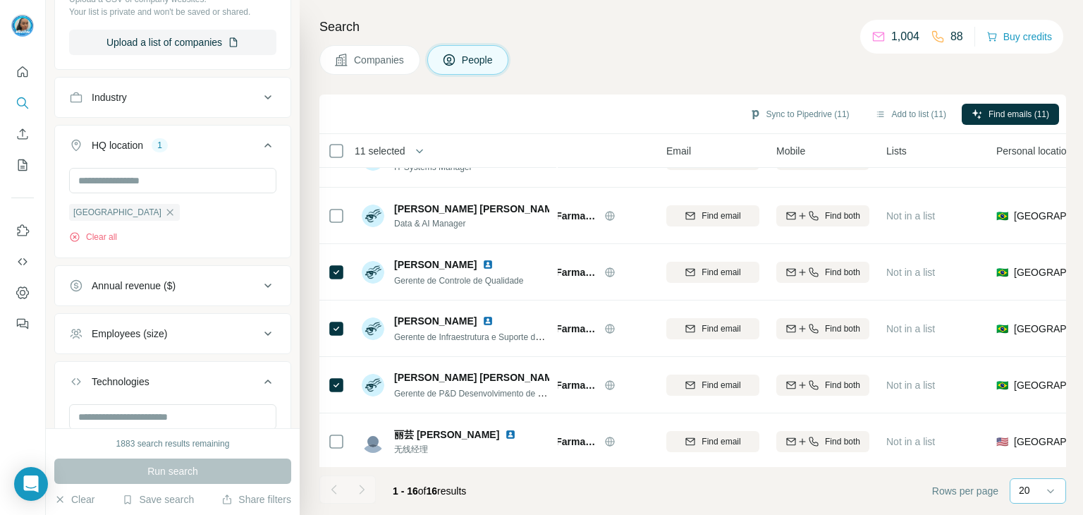
scroll to position [611, 56]
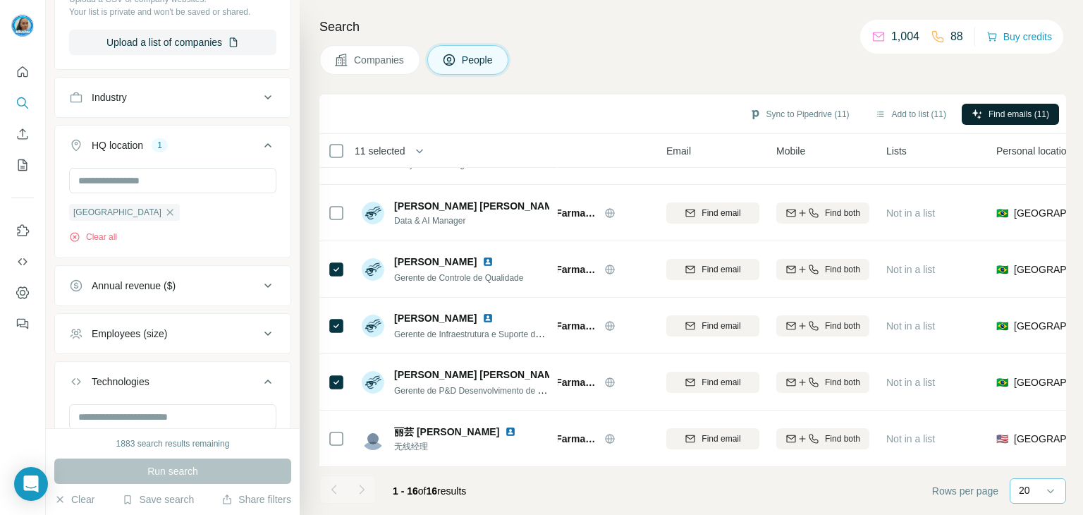
click at [1018, 111] on span "Find emails (11)" at bounding box center [1018, 114] width 61 height 13
click at [1074, 181] on div "Search Companies People Sync to Pipedrive (11) Add to list (11) Find emails (11…" at bounding box center [691, 257] width 783 height 515
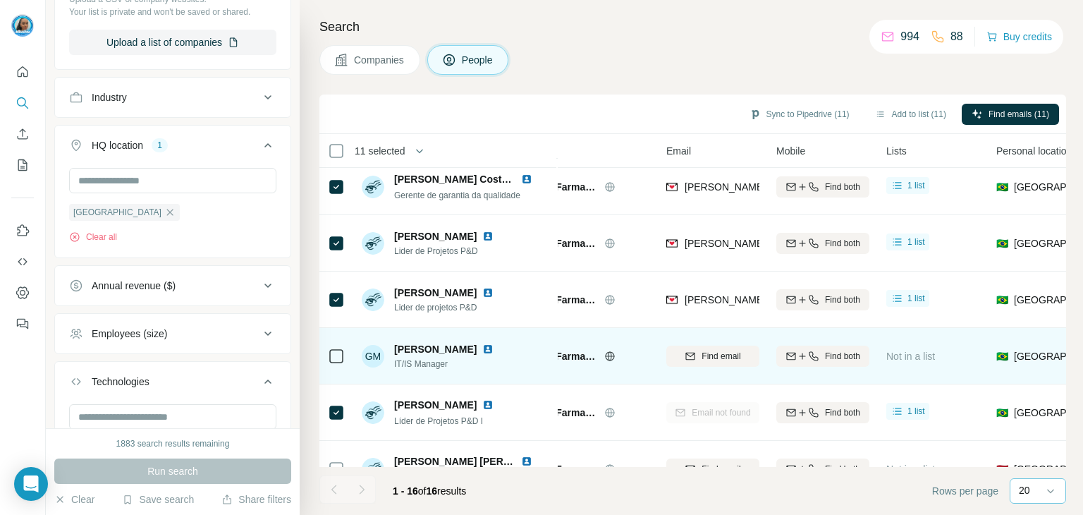
scroll to position [0, 56]
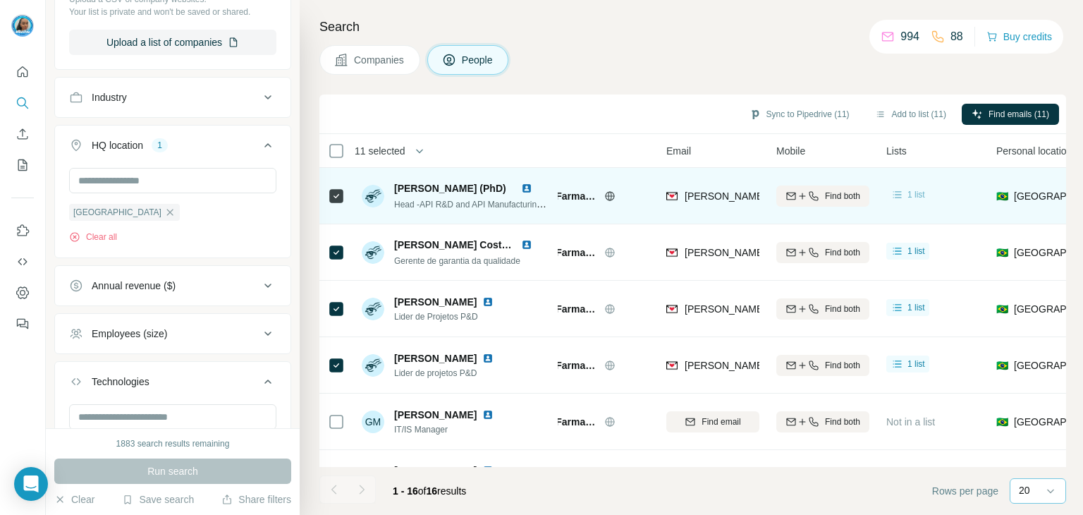
click at [919, 192] on span "1 list" at bounding box center [916, 194] width 18 height 13
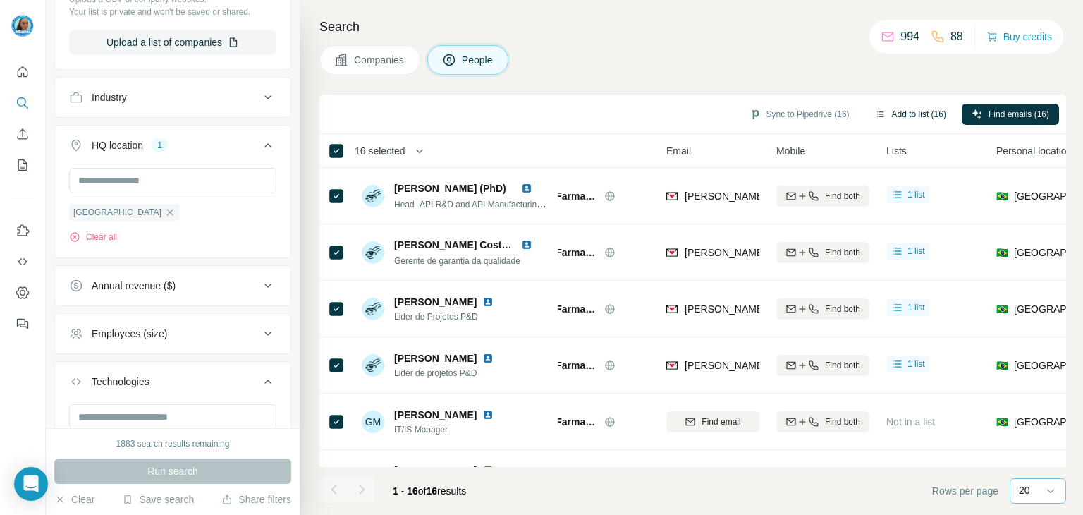
click at [908, 104] on button "Add to list (16)" at bounding box center [910, 114] width 91 height 21
click at [919, 121] on button "Add to list (16)" at bounding box center [910, 114] width 91 height 21
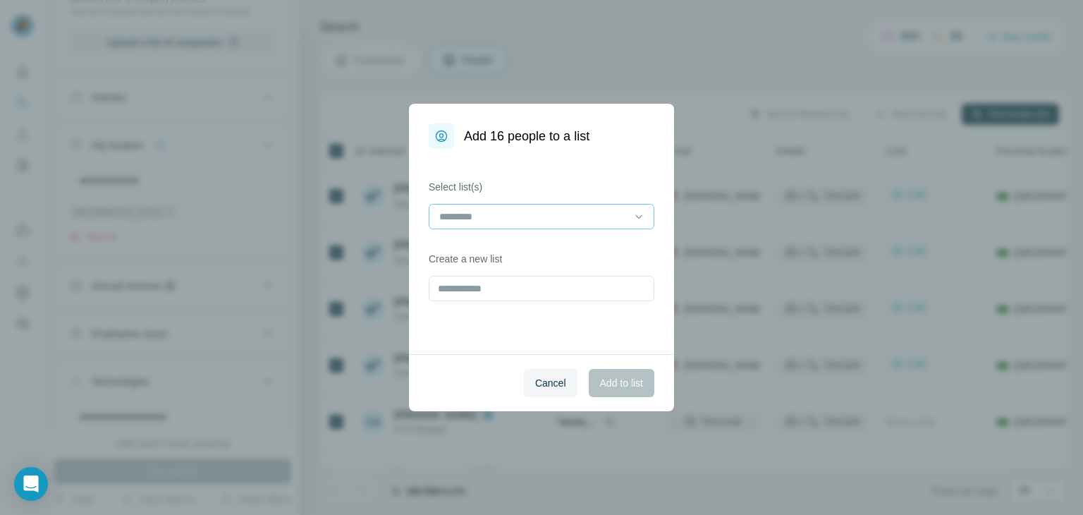
click at [541, 213] on input at bounding box center [533, 217] width 190 height 16
click at [498, 290] on input "text" at bounding box center [542, 288] width 226 height 25
click at [498, 288] on input "text" at bounding box center [542, 288] width 226 height 25
type input "******"
click at [616, 388] on span "Add to list" at bounding box center [621, 383] width 43 height 14
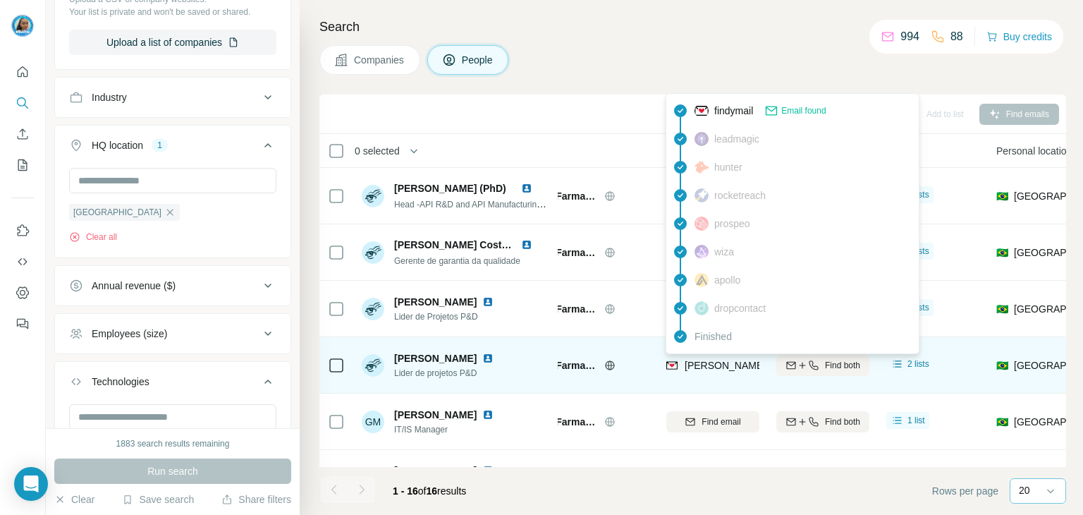
click at [711, 367] on span "[PERSON_NAME][EMAIL_ADDRESS][PERSON_NAME][DOMAIN_NAME]" at bounding box center [850, 365] width 330 height 11
click at [752, 368] on span "[PERSON_NAME][EMAIL_ADDRESS][PERSON_NAME][DOMAIN_NAME]" at bounding box center [850, 365] width 330 height 11
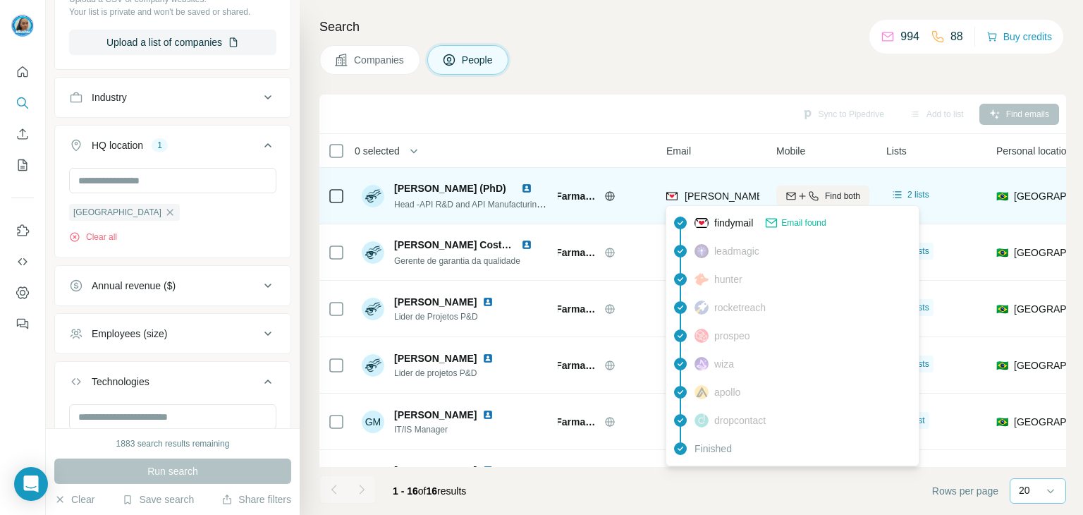
click at [739, 198] on span "[PERSON_NAME][EMAIL_ADDRESS][PERSON_NAME][DOMAIN_NAME]" at bounding box center [850, 195] width 330 height 11
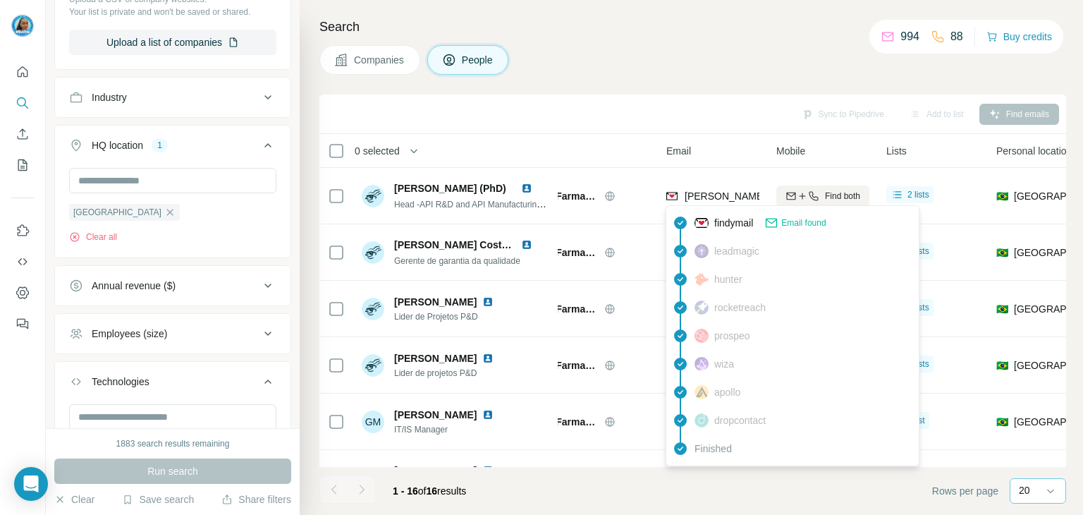
click at [778, 228] on icon at bounding box center [771, 223] width 14 height 14
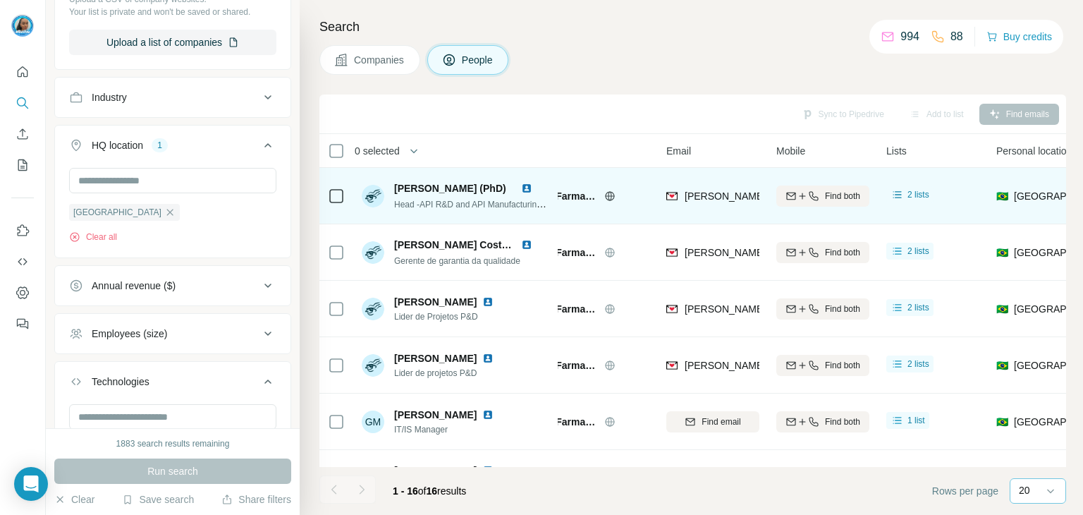
click at [443, 186] on span "[PERSON_NAME] (PhD)" at bounding box center [450, 188] width 112 height 11
click at [371, 179] on div "[PERSON_NAME] (PhD) Head -API R&D and API Manufacturing Units ([MEDICAL_DATA] &…" at bounding box center [456, 195] width 188 height 39
click at [371, 188] on img at bounding box center [373, 196] width 23 height 23
click at [589, 200] on span "Libbs Farmacêutica" at bounding box center [562, 196] width 71 height 14
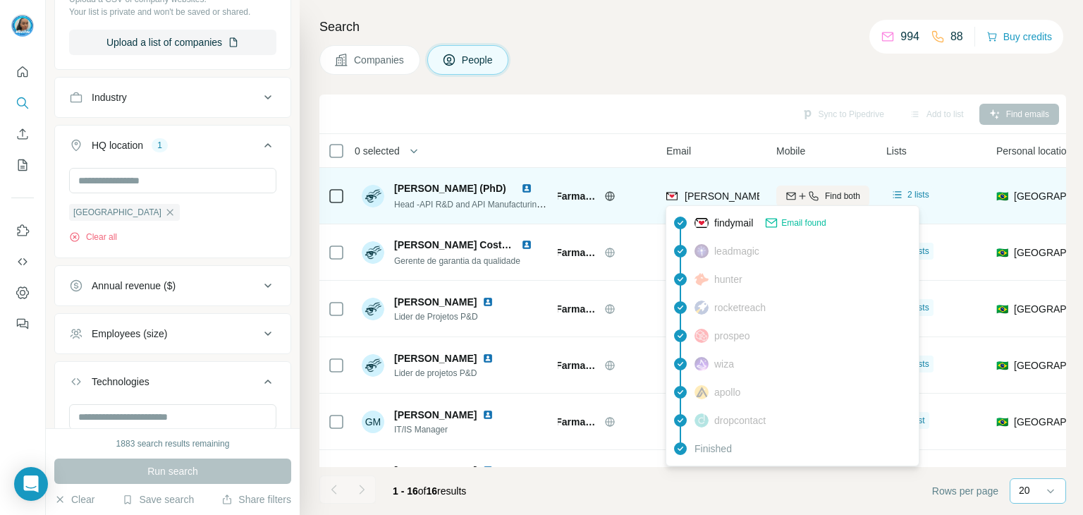
click at [709, 197] on span "[PERSON_NAME][EMAIL_ADDRESS][PERSON_NAME][DOMAIN_NAME]" at bounding box center [850, 195] width 330 height 11
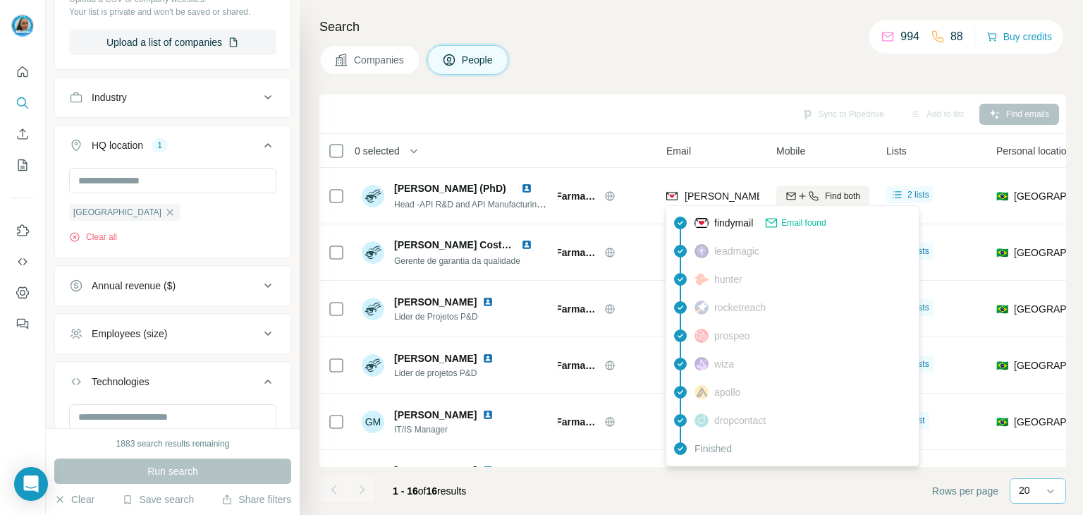
click at [816, 221] on span "Email found" at bounding box center [803, 222] width 44 height 13
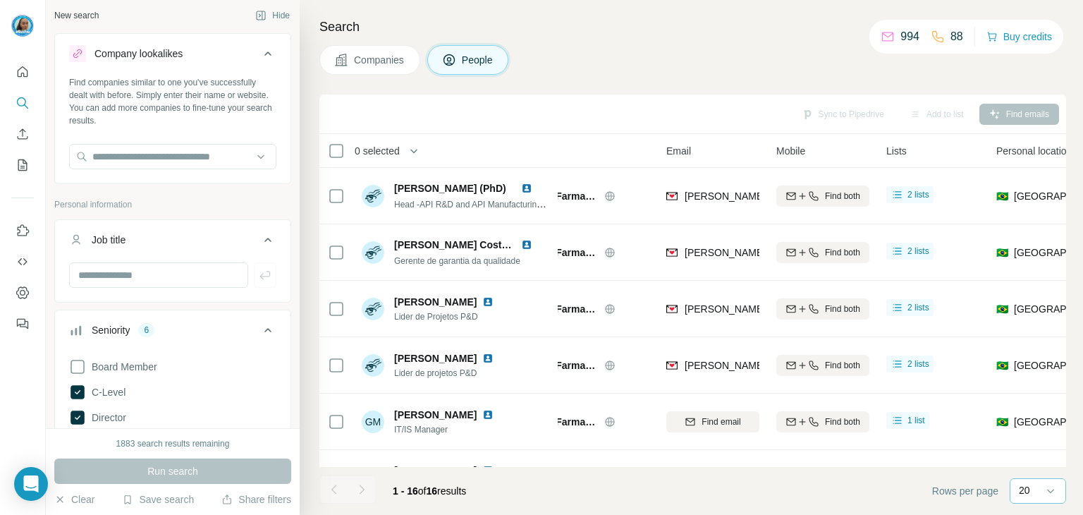
scroll to position [0, 0]
